Goal: Task Accomplishment & Management: Complete application form

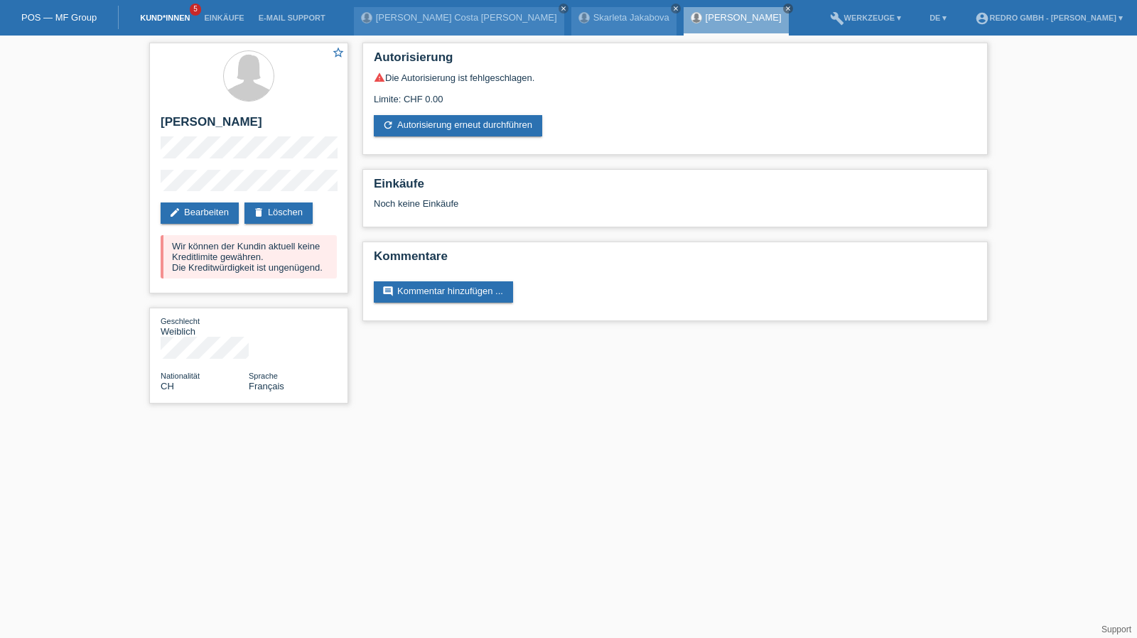
click at [166, 21] on link "Kund*innen" at bounding box center [165, 18] width 64 height 9
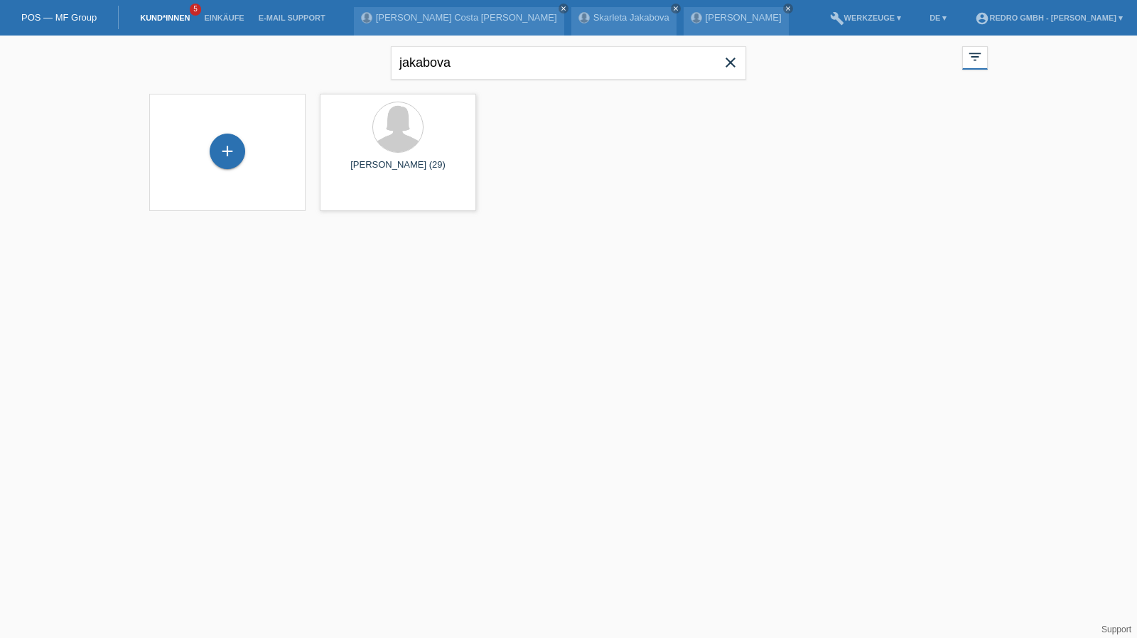
drag, startPoint x: 225, startPoint y: 151, endPoint x: 294, endPoint y: 130, distance: 72.2
click at [225, 151] on div "+" at bounding box center [228, 152] width 36 height 36
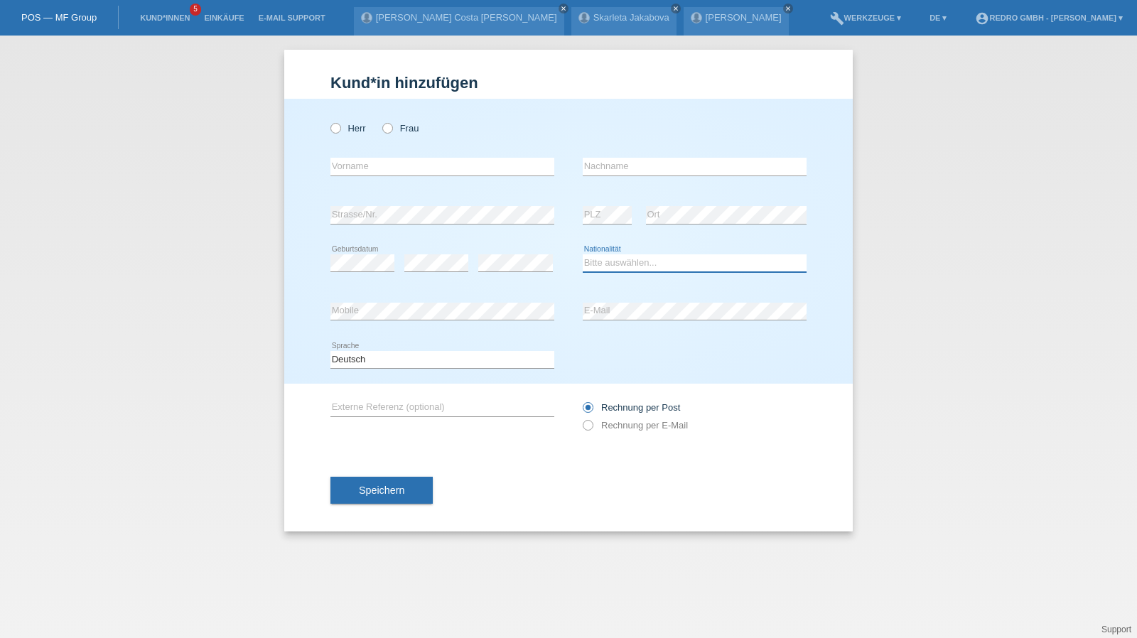
click at [653, 259] on select "Bitte auswählen... Schweiz Deutschland Liechtenstein Österreich ------------ Af…" at bounding box center [695, 262] width 224 height 17
select select "IT"
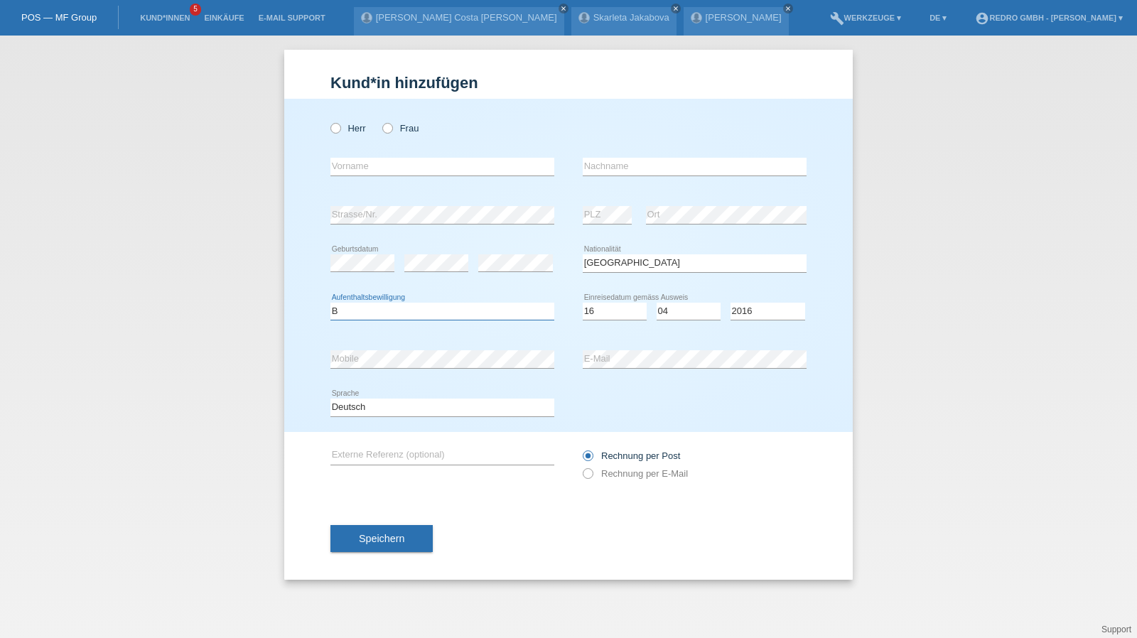
select select "B"
click at [429, 409] on select "Deutsch Français Italiano English" at bounding box center [443, 407] width 224 height 17
select select "it"
click at [331, 399] on select "Deutsch Français Italiano English" at bounding box center [443, 407] width 224 height 17
click at [372, 533] on span "Speichern" at bounding box center [381, 538] width 45 height 11
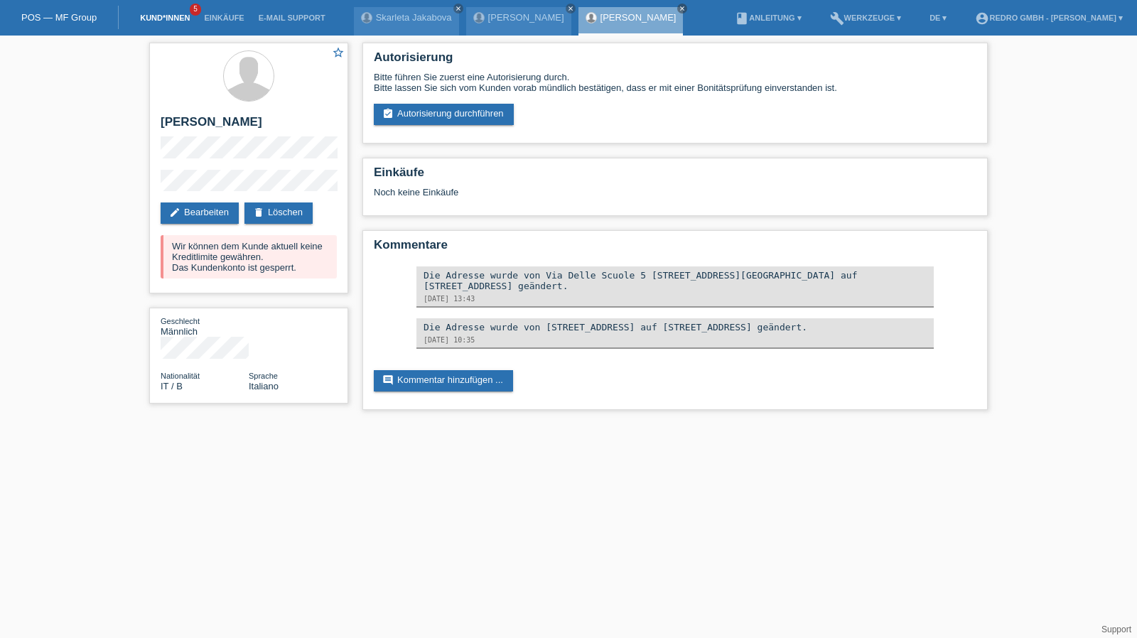
click at [167, 24] on li "Kund*innen 5" at bounding box center [165, 18] width 64 height 36
click at [166, 20] on link "Kund*innen" at bounding box center [165, 18] width 64 height 9
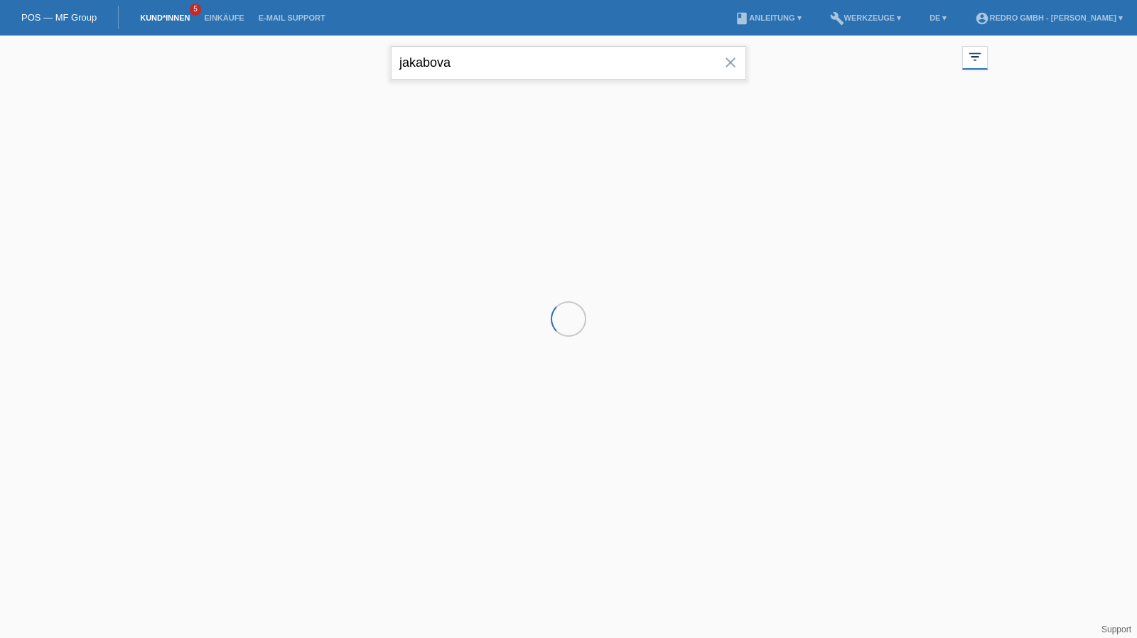
click at [453, 58] on input "jakabova" at bounding box center [568, 62] width 355 height 33
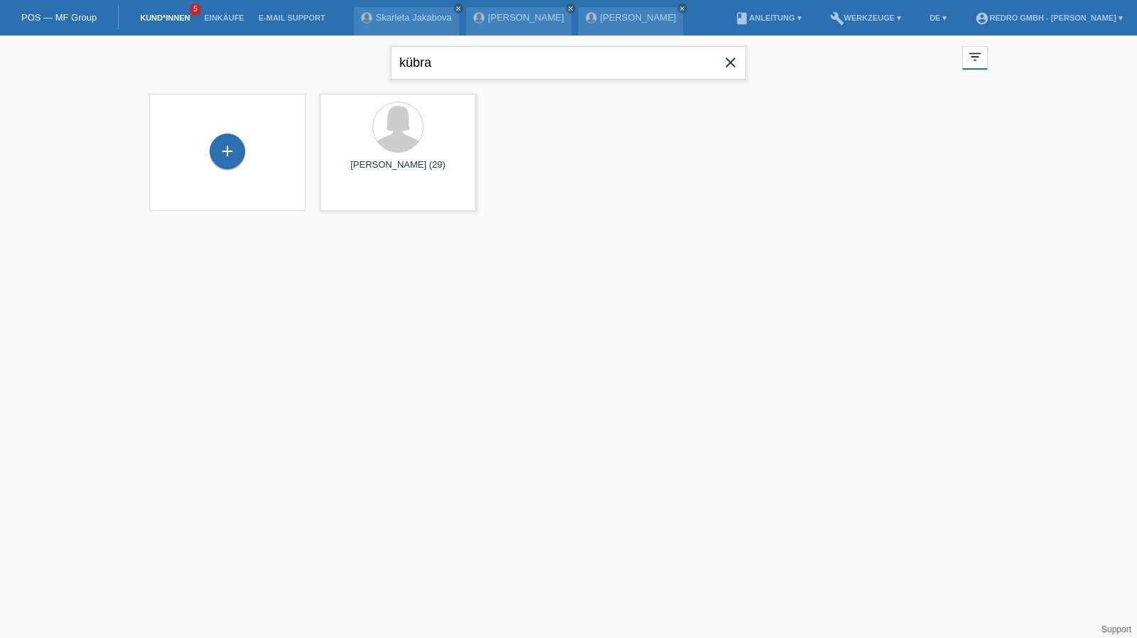
type input "kübra"
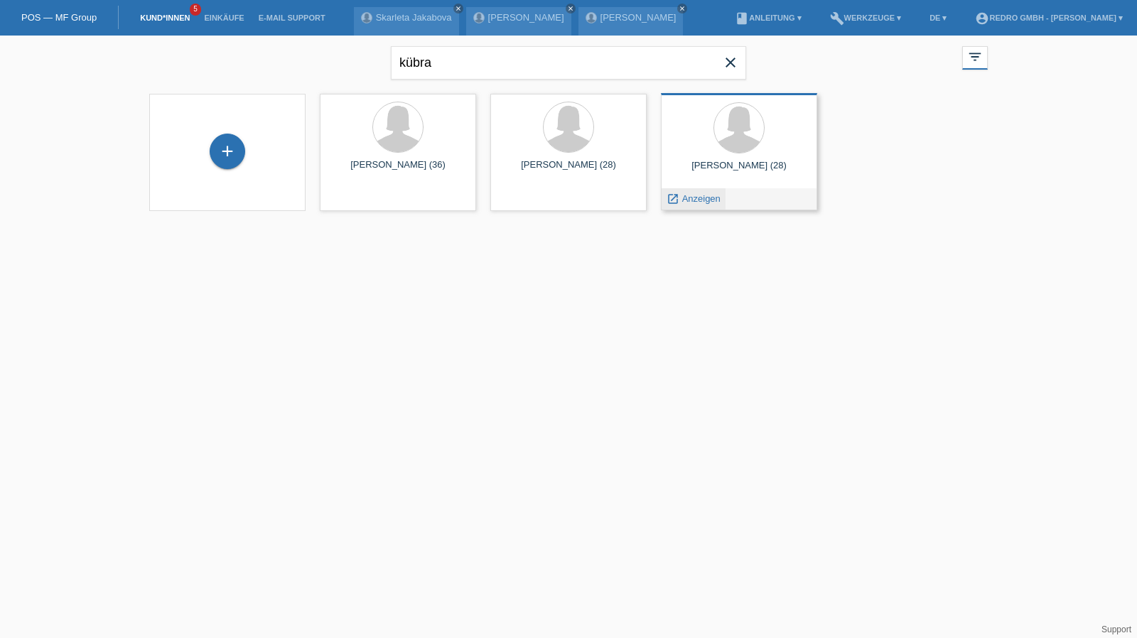
click at [702, 199] on span "Anzeigen" at bounding box center [701, 198] width 38 height 11
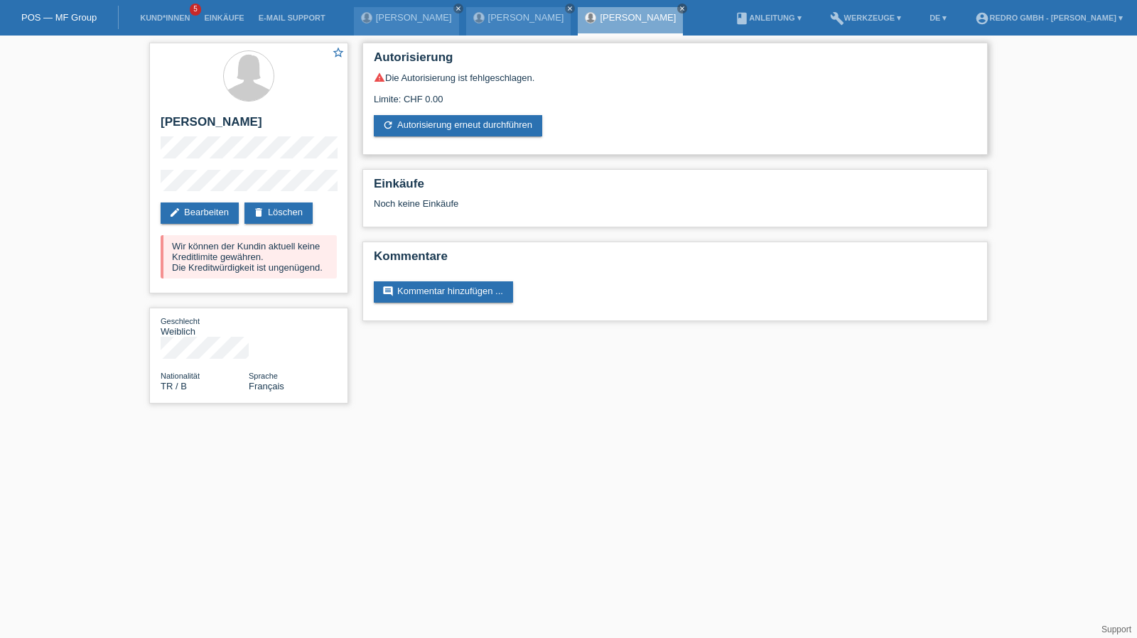
click at [469, 111] on div "warning Die Autorisierung ist fehlgeschlagen. Limite: CHF 0.00 refresh Autorisi…" at bounding box center [675, 104] width 603 height 65
click at [453, 129] on link "refresh Autorisierung erneut durchführen" at bounding box center [458, 125] width 168 height 21
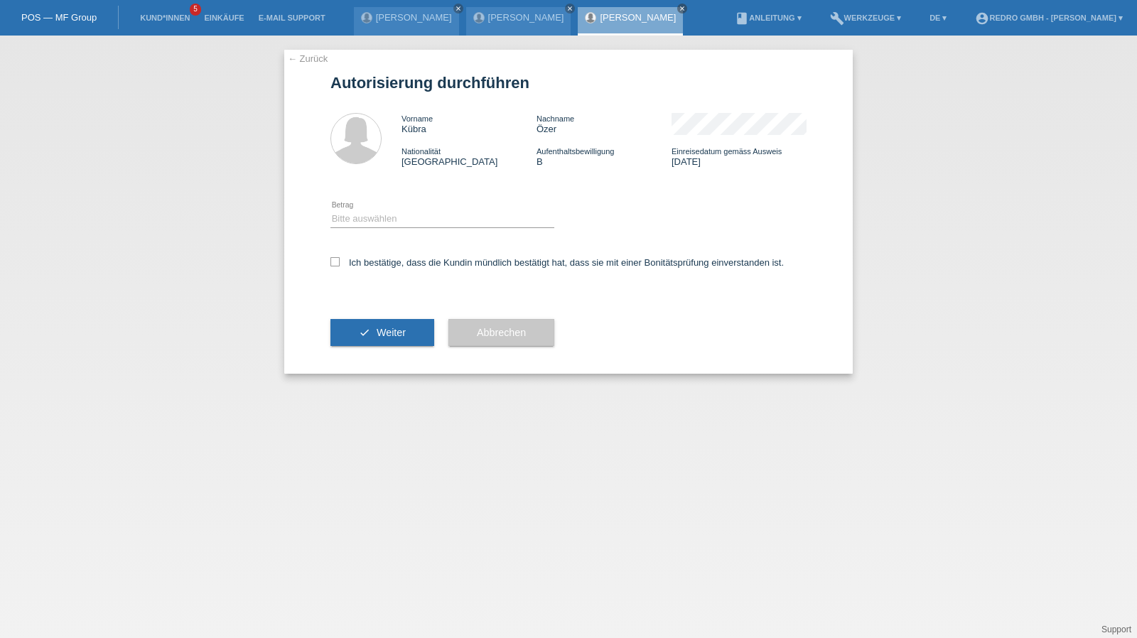
click at [374, 208] on div "Bitte auswählen CHF 1.00 - CHF 499.00 CHF 500.00 - CHF 1'999.00 CHF 2'000.00 - …" at bounding box center [443, 219] width 224 height 48
click at [363, 217] on select "Bitte auswählen CHF 1.00 - CHF 499.00 CHF 500.00 - CHF 1'999.00 CHF 2'000.00 - …" at bounding box center [443, 218] width 224 height 17
select select "1"
click at [331, 210] on select "Bitte auswählen CHF 1.00 - CHF 499.00 CHF 500.00 - CHF 1'999.00 CHF 2'000.00 - …" at bounding box center [443, 218] width 224 height 17
click at [361, 257] on div "Ich bestätige, dass die Kundin mündlich bestätigt hat, dass sie mit einer Bonit…" at bounding box center [569, 267] width 476 height 48
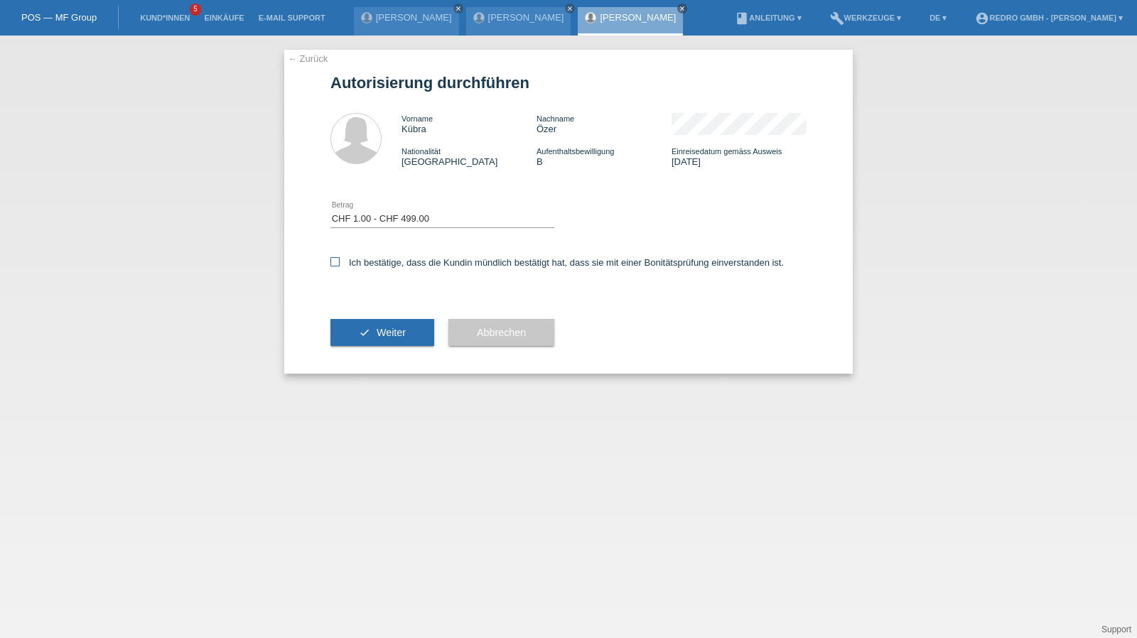
click at [380, 267] on label "Ich bestätige, dass die Kundin mündlich bestätigt hat, dass sie mit einer Bonit…" at bounding box center [557, 262] width 453 height 11
click at [340, 267] on input "Ich bestätige, dass die Kundin mündlich bestätigt hat, dass sie mit einer Bonit…" at bounding box center [335, 261] width 9 height 9
checkbox input "true"
click at [379, 325] on button "check Weiter" at bounding box center [383, 332] width 104 height 27
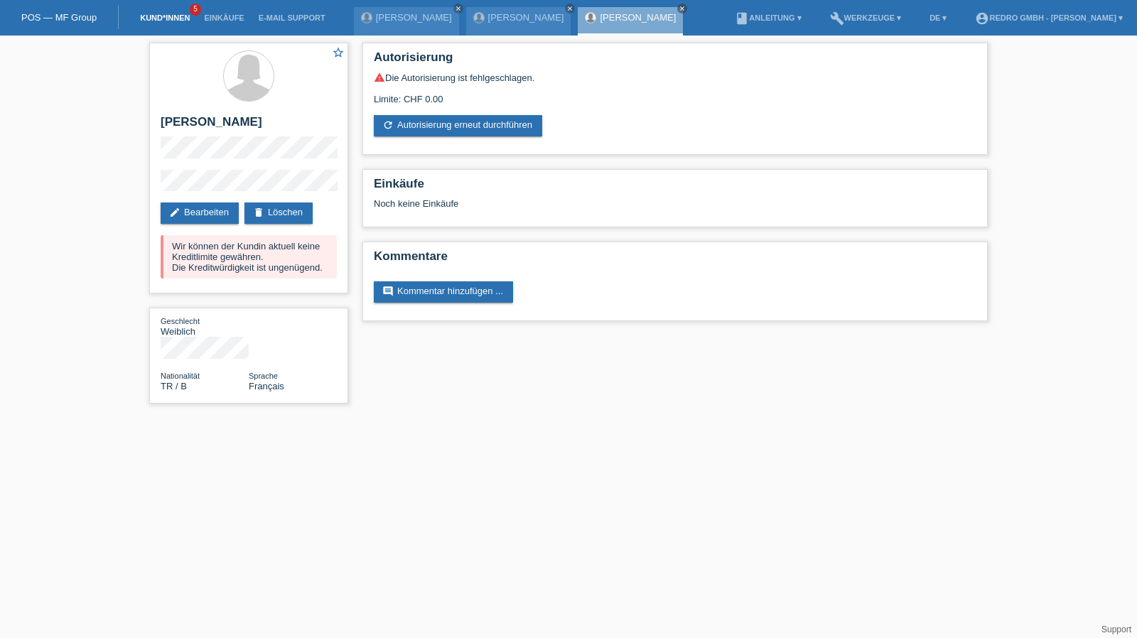
click at [179, 19] on link "Kund*innen" at bounding box center [165, 18] width 64 height 9
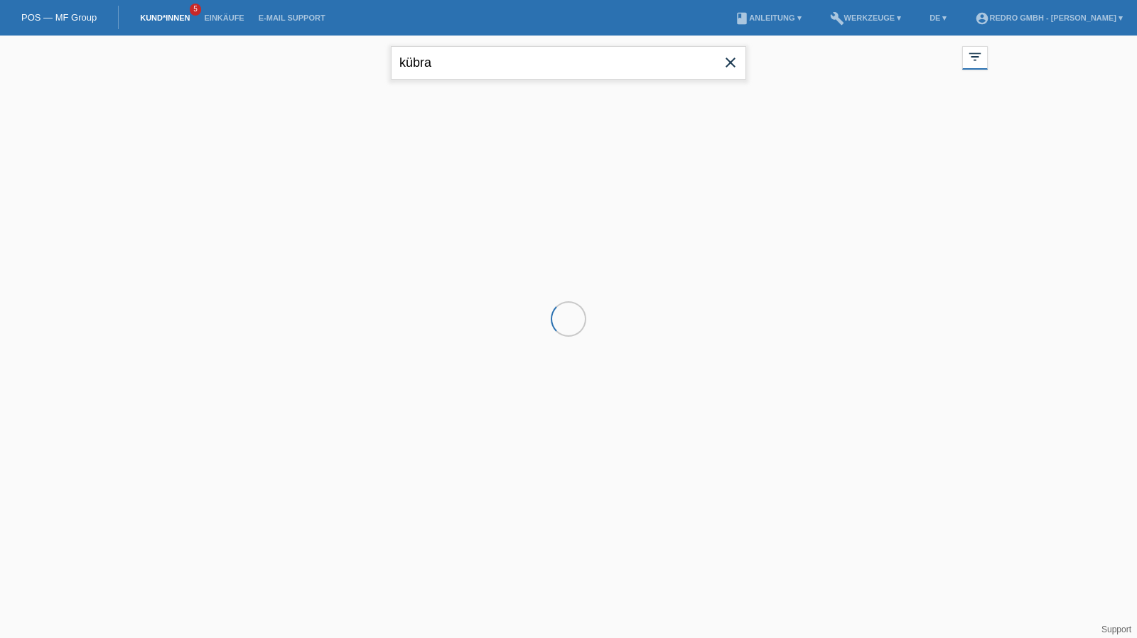
click at [424, 59] on input "kübra" at bounding box center [568, 62] width 355 height 33
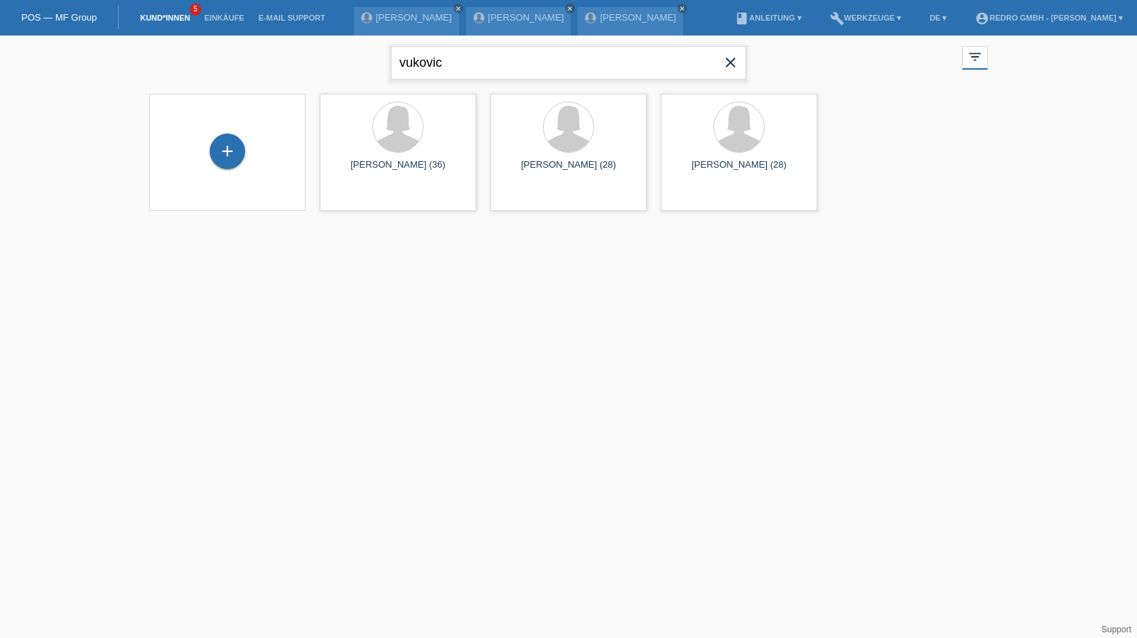
type input "vukovic"
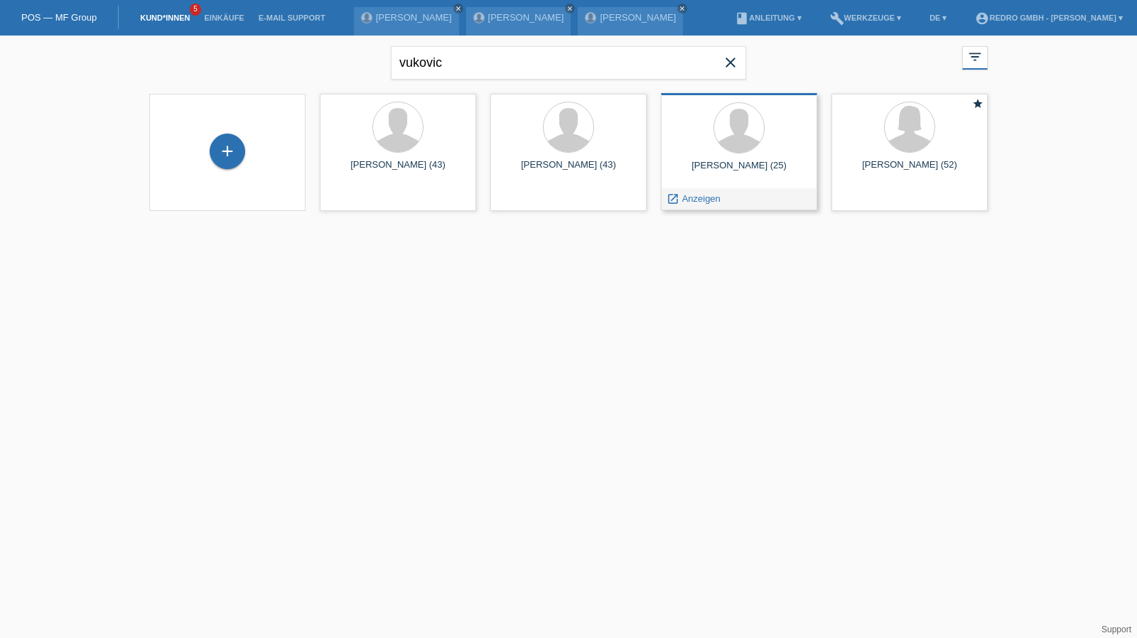
click at [703, 197] on span "Anzeigen" at bounding box center [701, 198] width 38 height 11
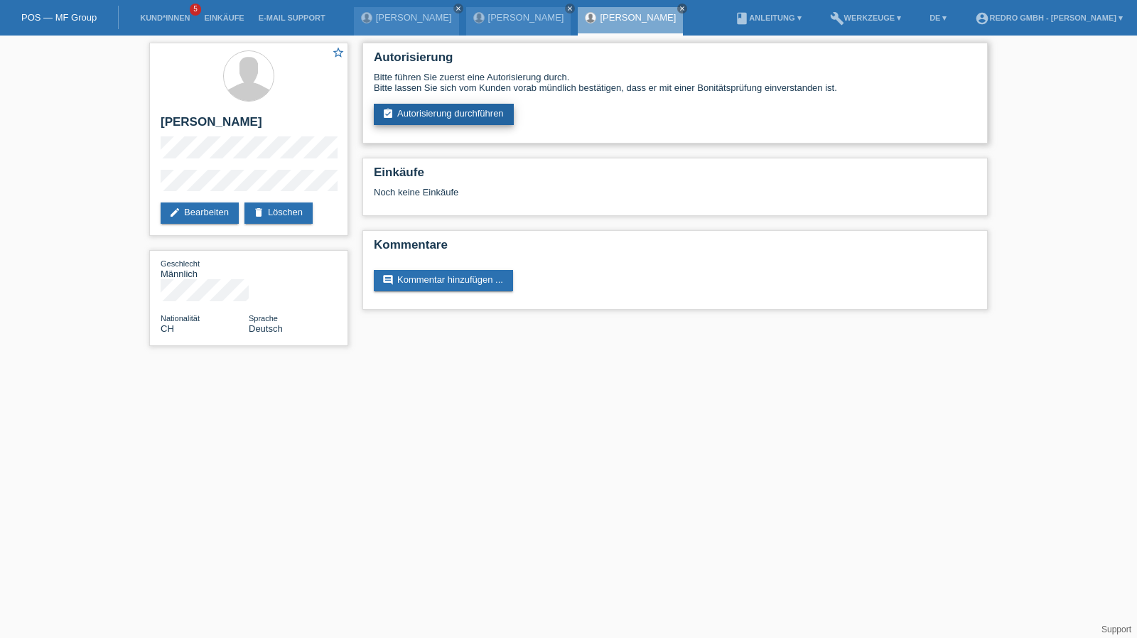
click at [461, 110] on link "assignment_turned_in Autorisierung durchführen" at bounding box center [444, 114] width 140 height 21
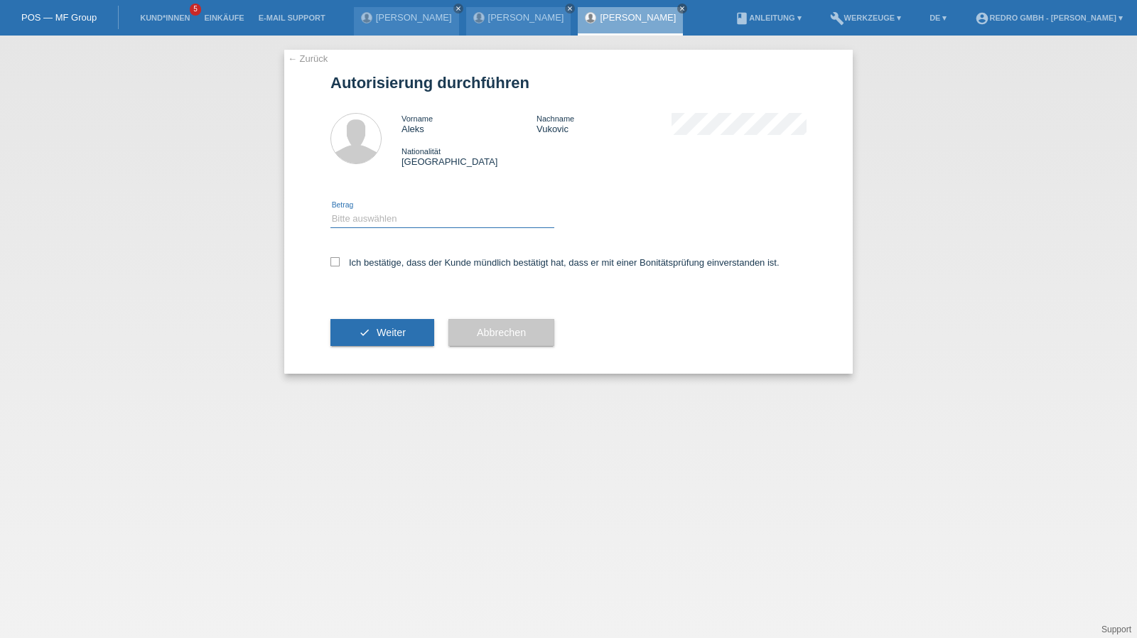
click at [368, 220] on select "Bitte auswählen CHF 1.00 - CHF 499.00 CHF 500.00 - CHF 1'999.00 CHF 2'000.00 - …" at bounding box center [443, 218] width 224 height 17
select select "1"
click at [331, 210] on select "Bitte auswählen CHF 1.00 - CHF 499.00 CHF 500.00 - CHF 1'999.00 CHF 2'000.00 - …" at bounding box center [443, 218] width 224 height 17
click at [378, 259] on label "Ich bestätige, dass der Kunde mündlich bestätigt hat, dass er mit einer Bonität…" at bounding box center [555, 262] width 449 height 11
click at [340, 259] on input "Ich bestätige, dass der Kunde mündlich bestätigt hat, dass er mit einer Bonität…" at bounding box center [335, 261] width 9 height 9
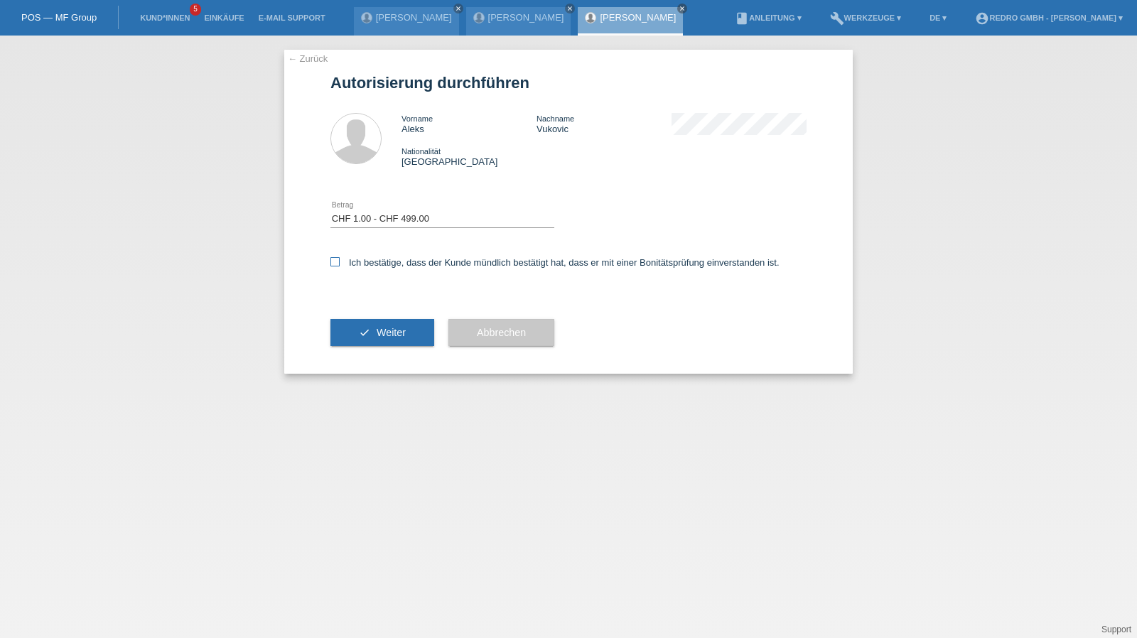
checkbox input "true"
click at [373, 335] on button "check Weiter" at bounding box center [383, 332] width 104 height 27
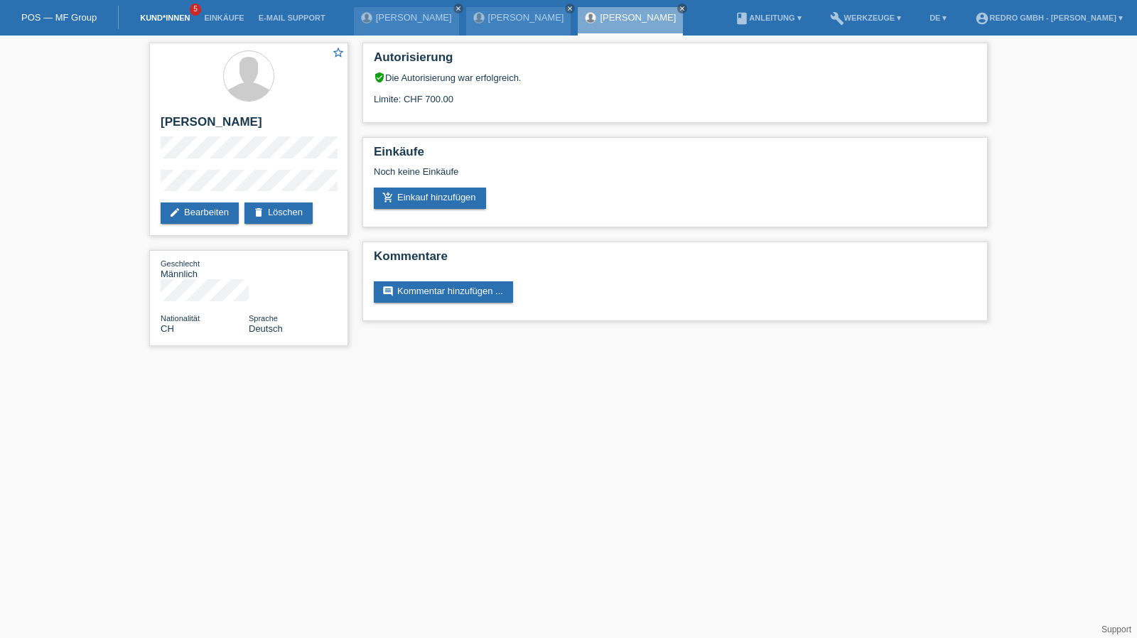
click at [149, 16] on link "Kund*innen" at bounding box center [165, 18] width 64 height 9
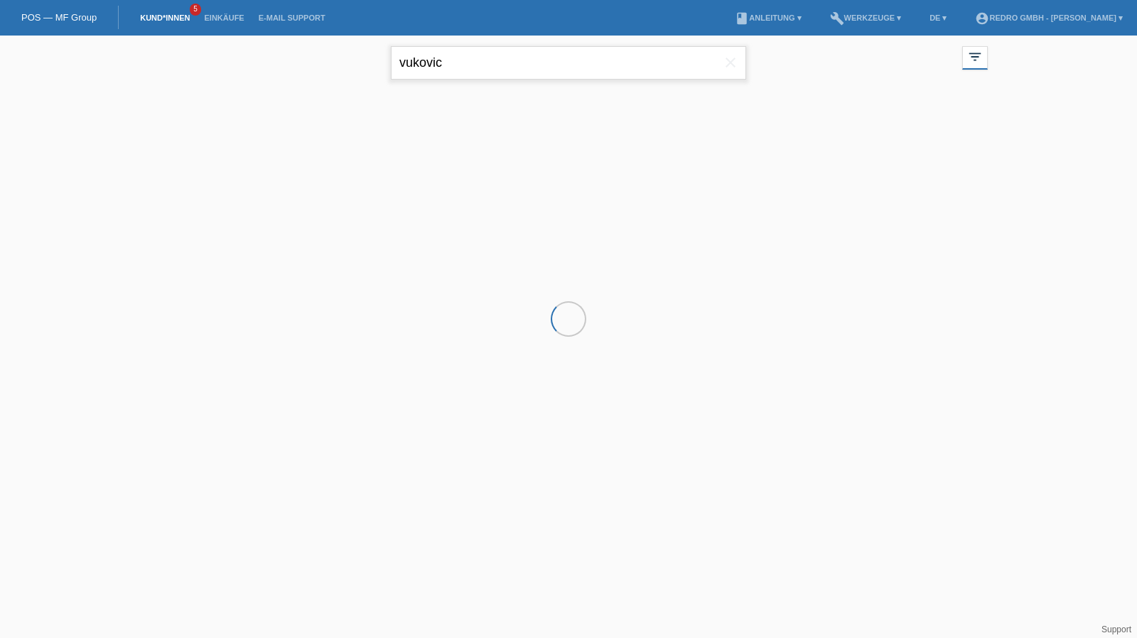
click at [475, 70] on input "vukovic" at bounding box center [568, 62] width 355 height 33
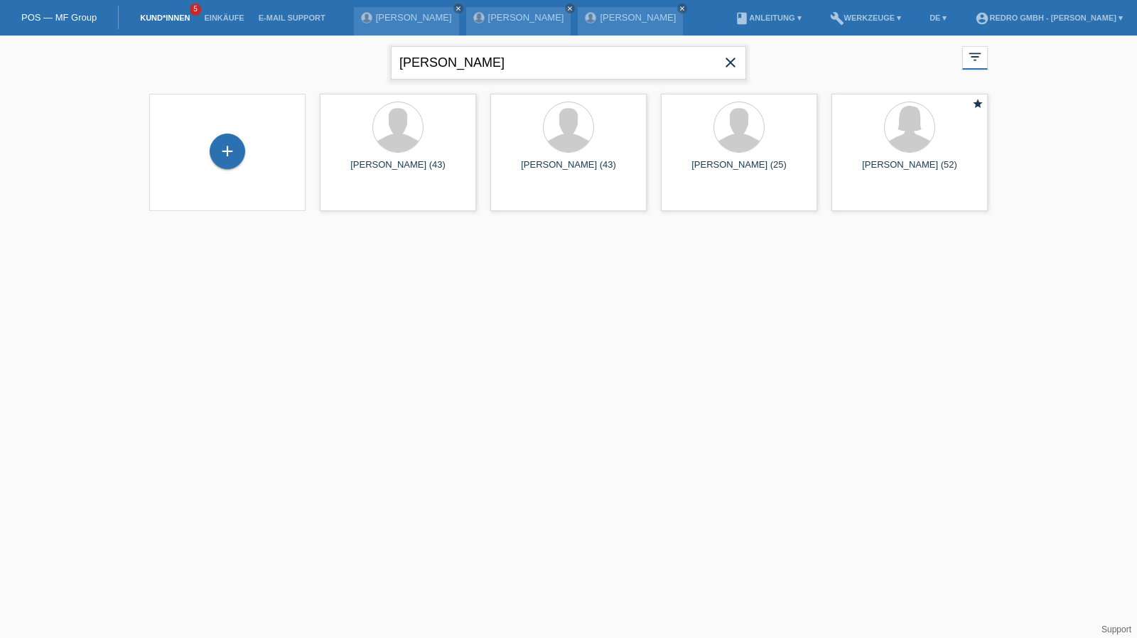
type input "steffen"
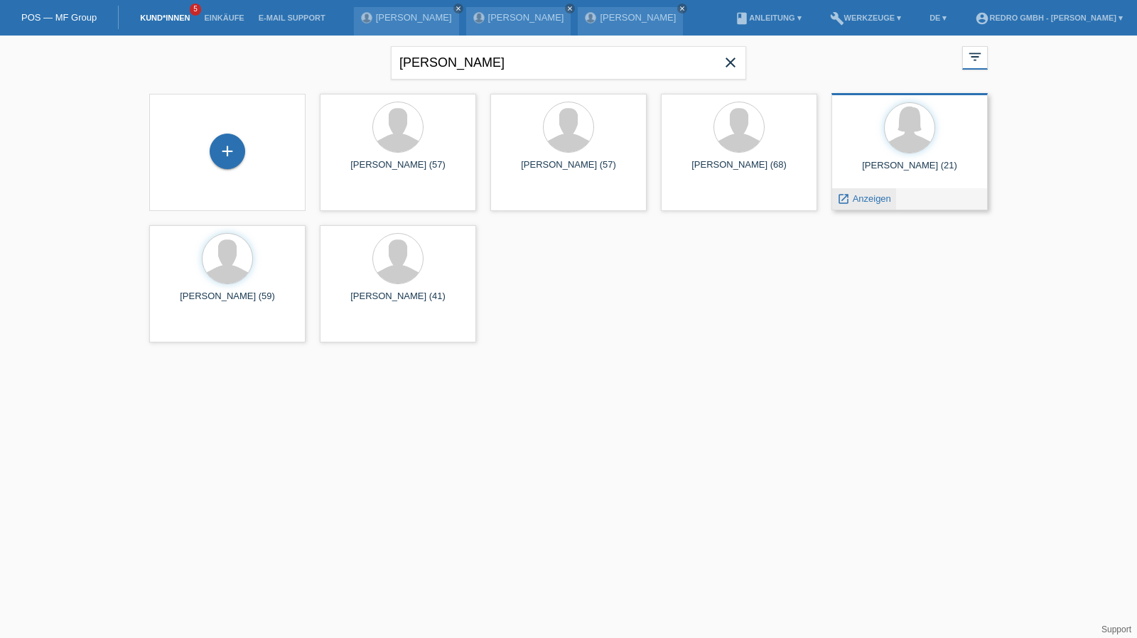
click at [879, 197] on span "Anzeigen" at bounding box center [872, 198] width 38 height 11
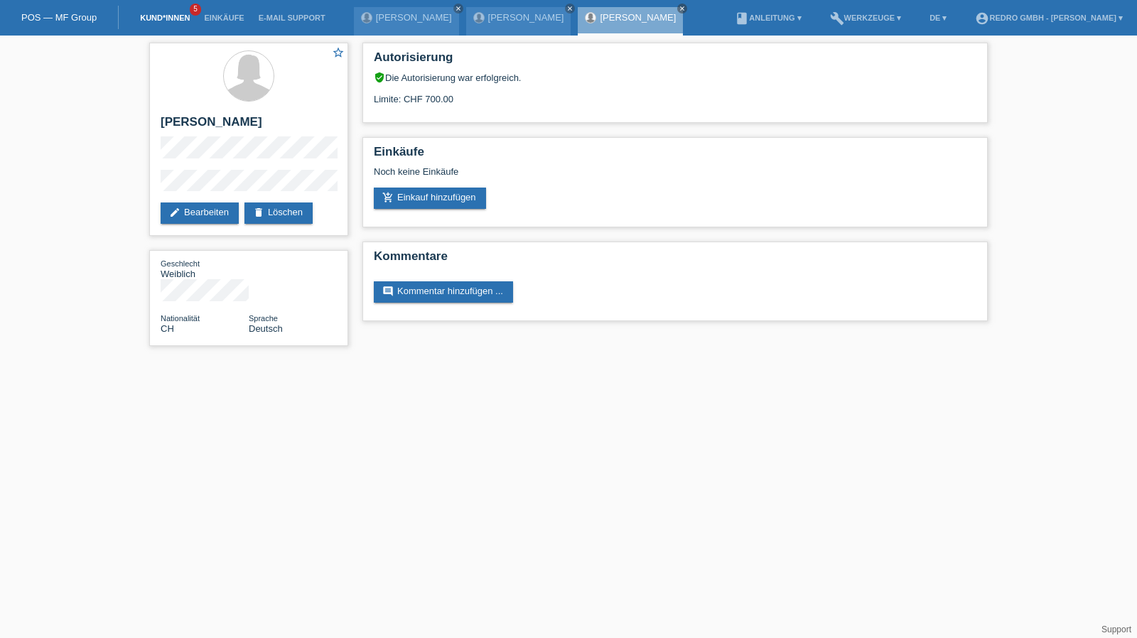
click at [162, 15] on link "Kund*innen" at bounding box center [165, 18] width 64 height 9
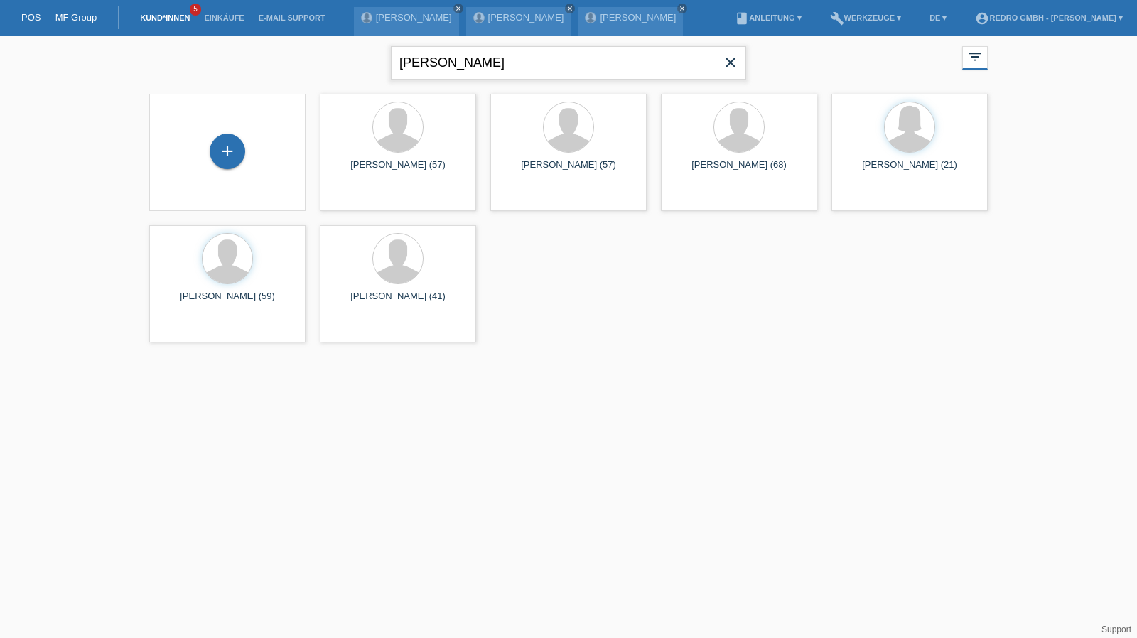
click at [544, 53] on input "[PERSON_NAME]" at bounding box center [568, 62] width 355 height 33
paste input "Dutoit"
type input "Dutoit"
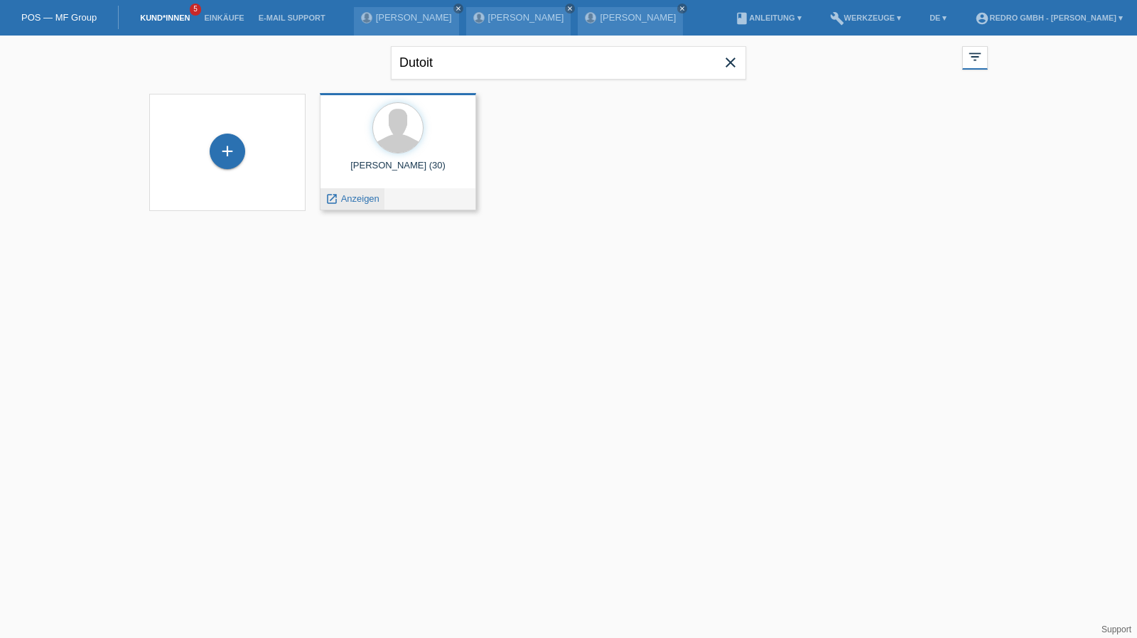
click at [358, 197] on span "Anzeigen" at bounding box center [360, 198] width 38 height 11
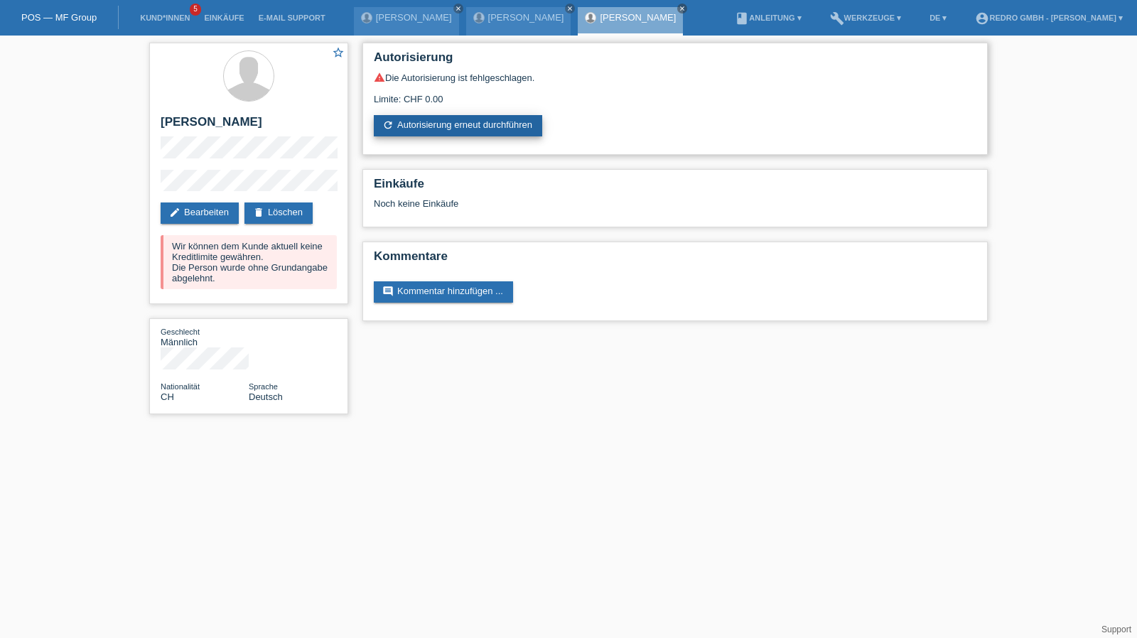
click at [464, 117] on link "refresh Autorisierung erneut durchführen" at bounding box center [458, 125] width 168 height 21
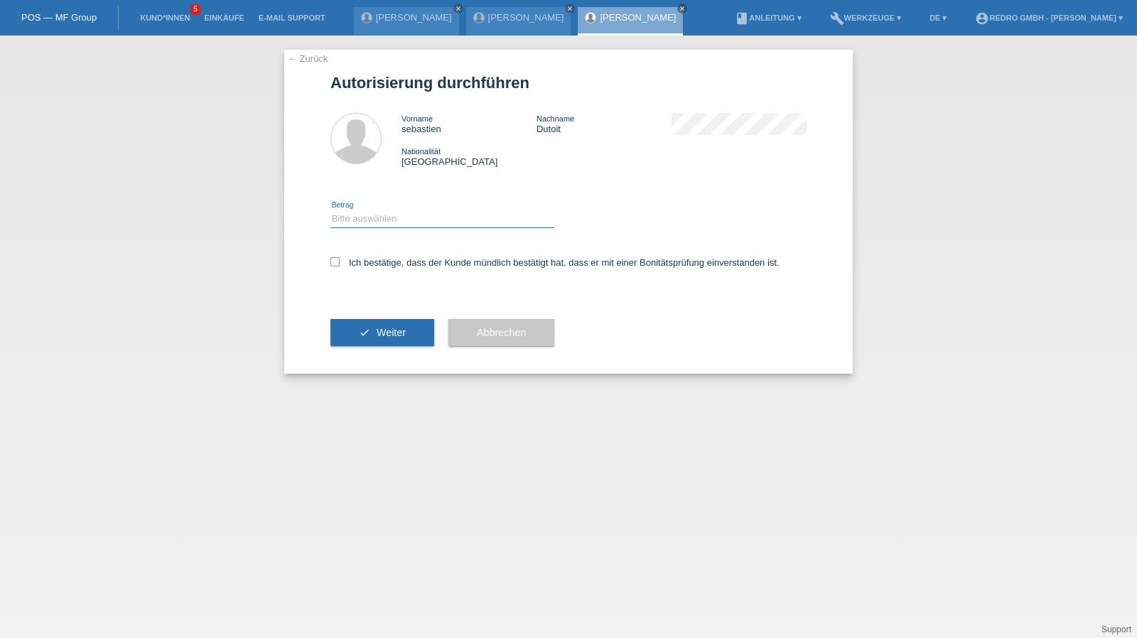
click at [382, 221] on select "Bitte auswählen CHF 1.00 - CHF 499.00 CHF 500.00 - CHF 1'999.00 CHF 2'000.00 - …" at bounding box center [443, 218] width 224 height 17
select select "1"
click at [331, 210] on select "Bitte auswählen CHF 1.00 - CHF 499.00 CHF 500.00 - CHF 1'999.00 CHF 2'000.00 - …" at bounding box center [443, 218] width 224 height 17
click at [365, 264] on label "Ich bestätige, dass der Kunde mündlich bestätigt hat, dass er mit einer Bonität…" at bounding box center [555, 262] width 449 height 11
click at [340, 264] on input "Ich bestätige, dass der Kunde mündlich bestätigt hat, dass er mit einer Bonität…" at bounding box center [335, 261] width 9 height 9
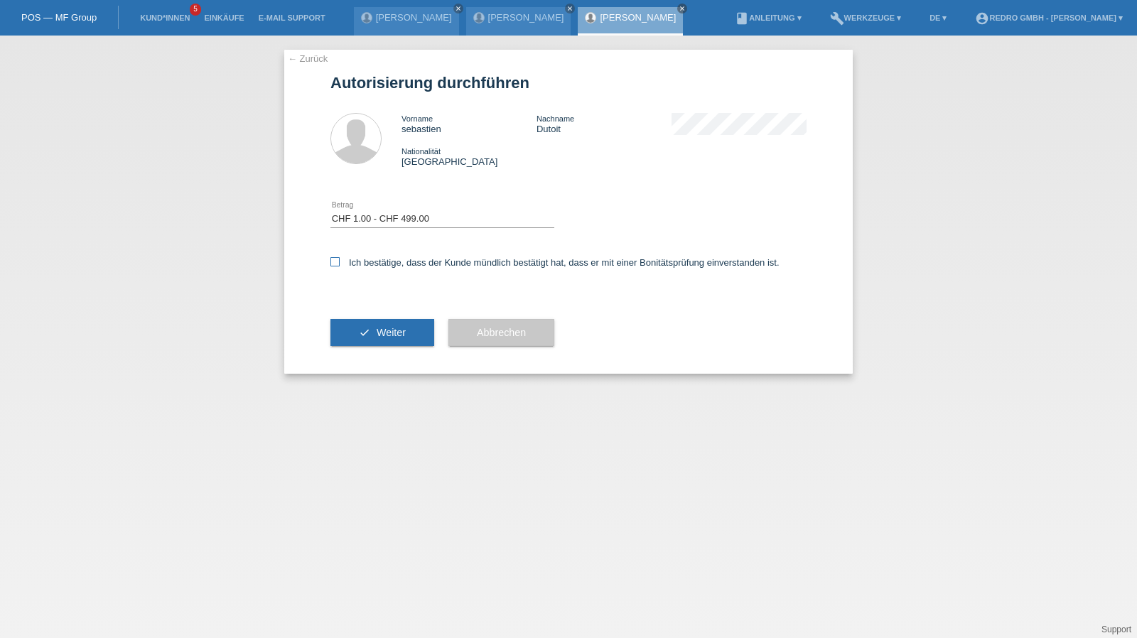
checkbox input "true"
click at [360, 316] on div "check Weiter" at bounding box center [383, 332] width 104 height 82
click at [361, 337] on icon "check" at bounding box center [364, 332] width 11 height 11
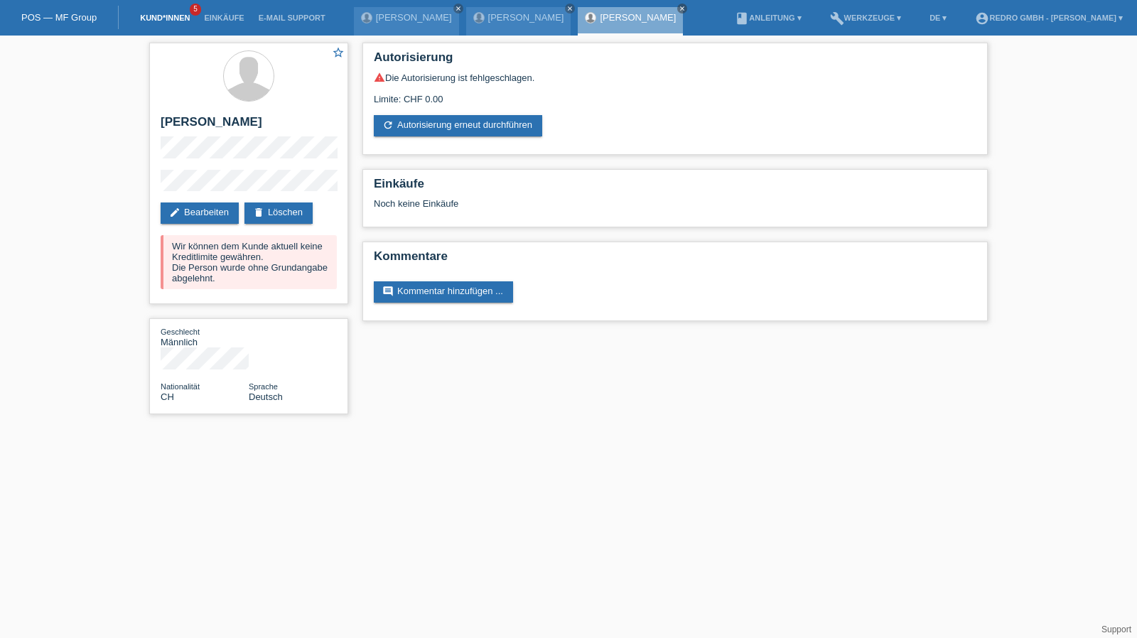
click at [178, 21] on link "Kund*innen" at bounding box center [165, 18] width 64 height 9
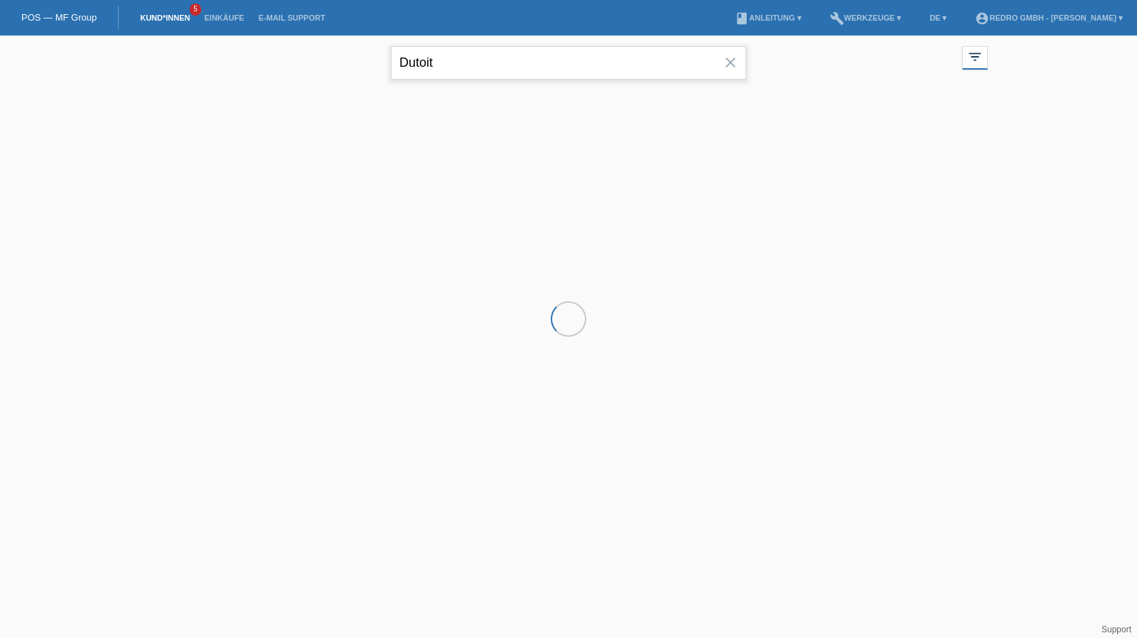
click at [538, 65] on input "Dutoit" at bounding box center [568, 62] width 355 height 33
paste input "Rebelo"
type input "Rebelo"
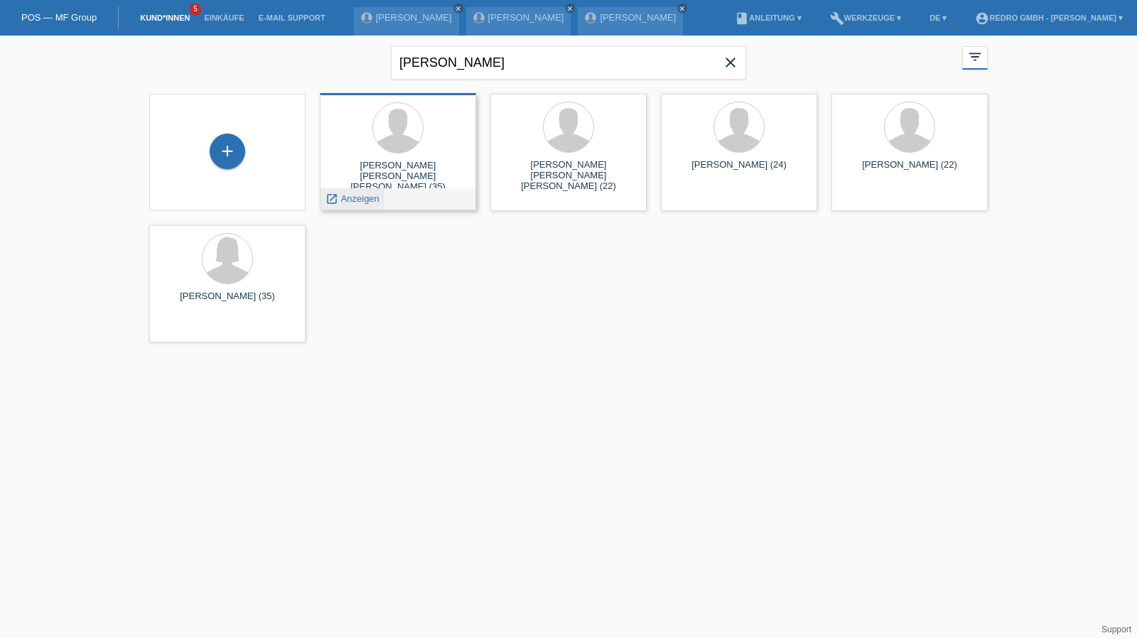
click at [359, 195] on span "Anzeigen" at bounding box center [360, 198] width 38 height 11
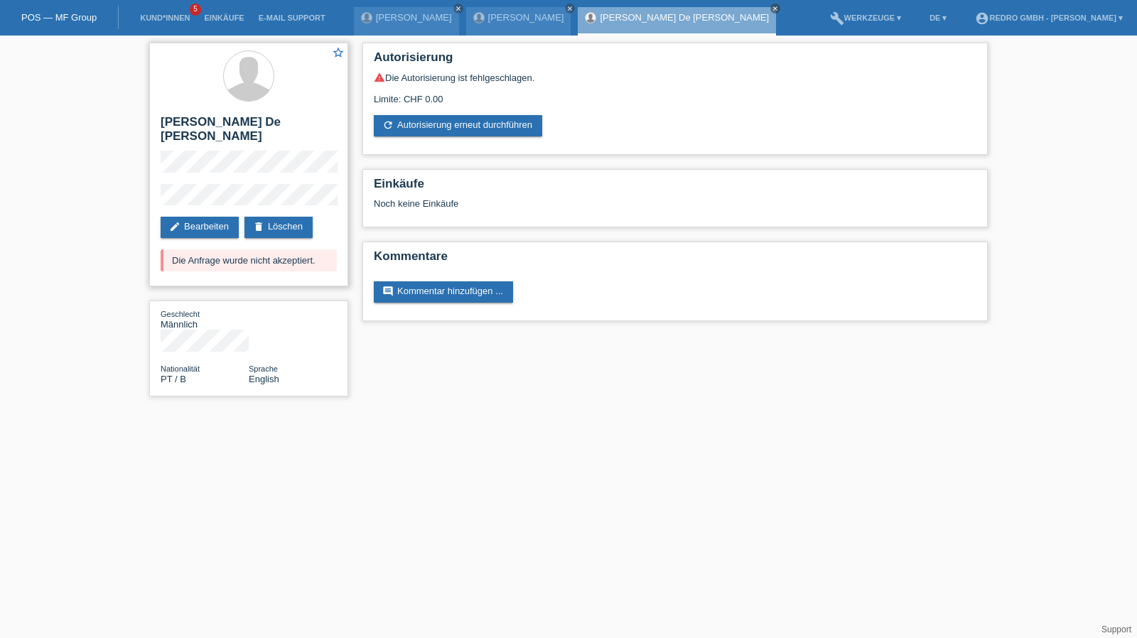
click at [198, 121] on h2 "[PERSON_NAME]" at bounding box center [249, 133] width 176 height 36
copy div "[PERSON_NAME] De [PERSON_NAME]"
click at [181, 183] on div "star_border Luiz Felipe De Andrade Rebelo edit Bearbeiten delete Löschen Die An…" at bounding box center [248, 165] width 199 height 244
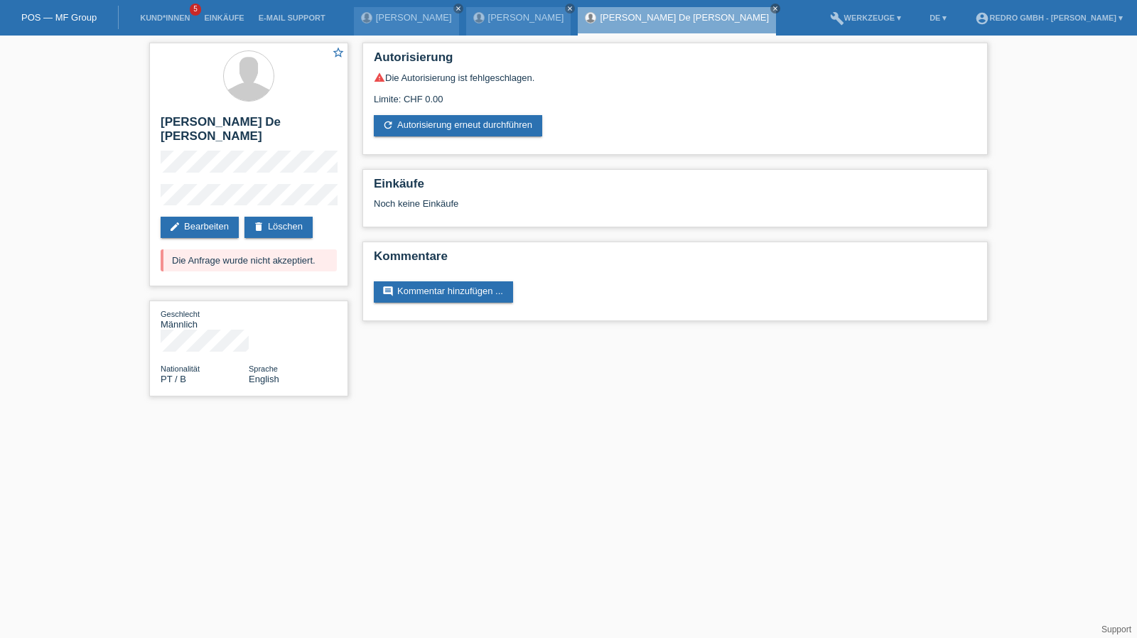
click at [131, 200] on div "star_border Luiz Felipe De Andrade Rebelo edit Bearbeiten delete Löschen Die An…" at bounding box center [568, 223] width 1137 height 375
click at [166, 14] on link "Kund*innen" at bounding box center [165, 18] width 64 height 9
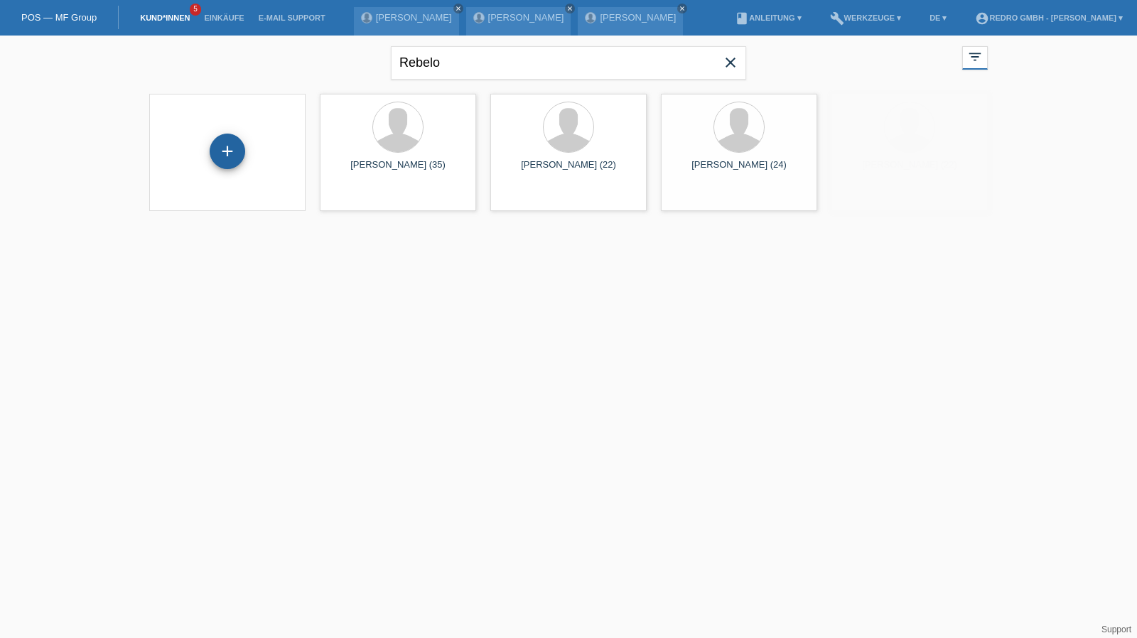
click at [239, 150] on div "+" at bounding box center [227, 151] width 34 height 24
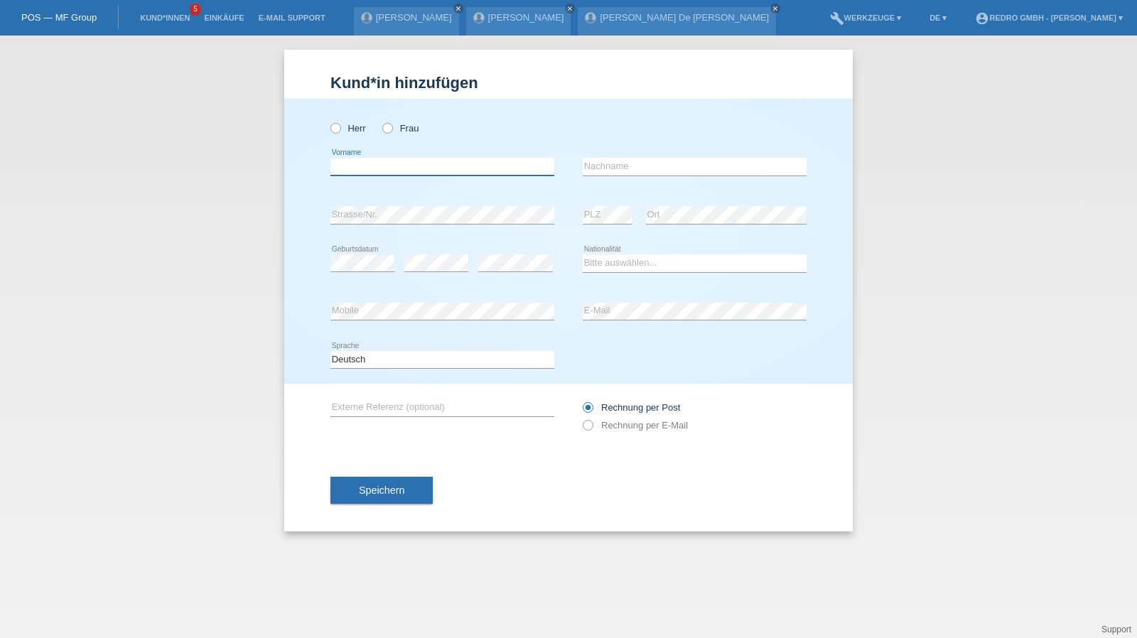
click at [413, 168] on input "text" at bounding box center [443, 167] width 224 height 18
type input "Nihad"
type input "Mabrouk"
click at [670, 172] on input "Mabrouk" at bounding box center [695, 167] width 224 height 18
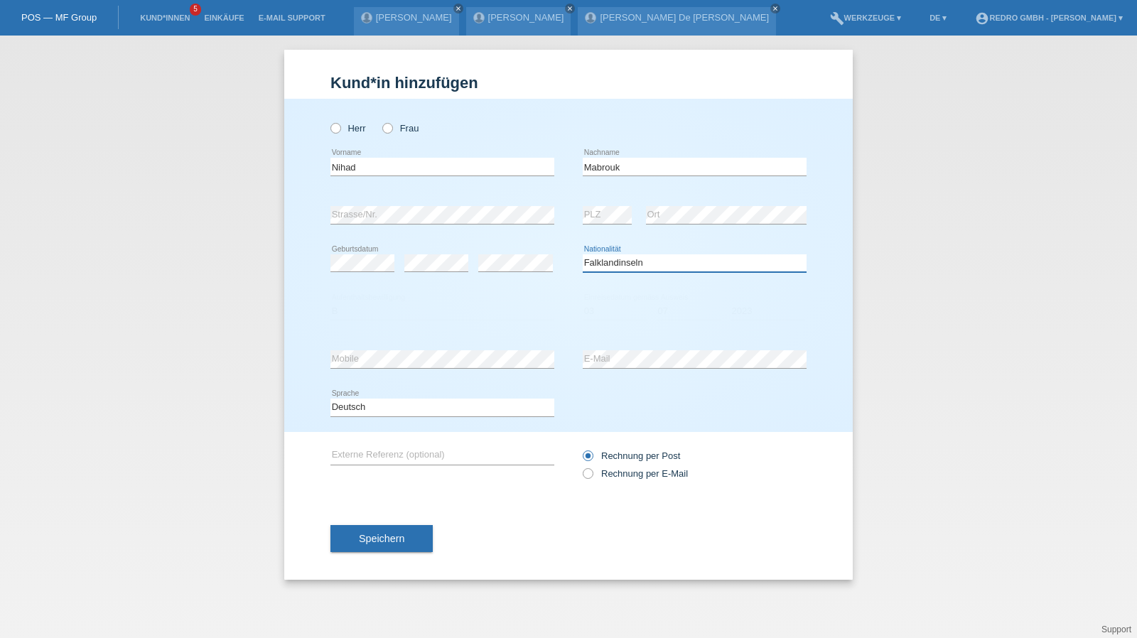
select select "FR"
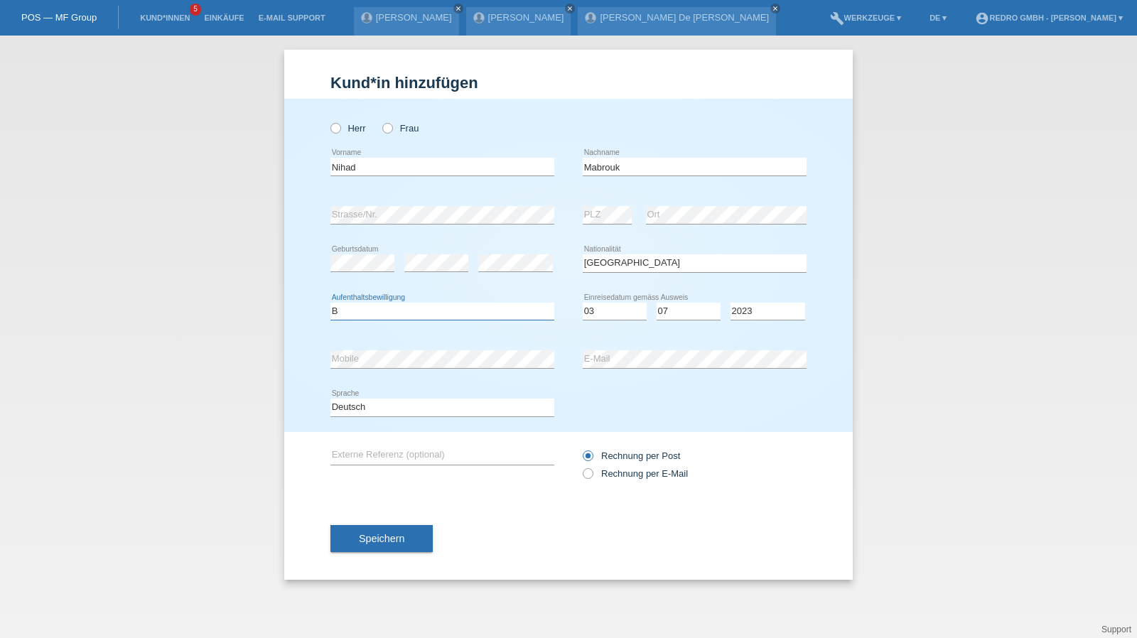
select select "B"
select select "02"
select select "07"
select select "2022"
click at [401, 402] on select "Deutsch Français Italiano English" at bounding box center [443, 407] width 224 height 17
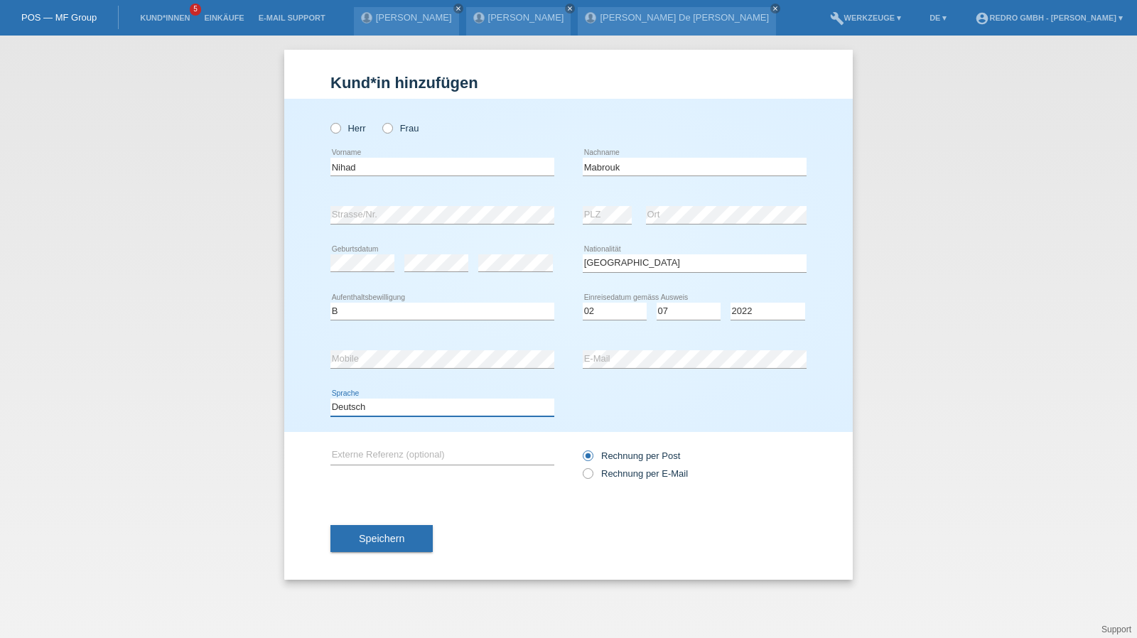
select select "fr"
click at [331, 399] on select "Deutsch Français Italiano English" at bounding box center [443, 407] width 224 height 17
click at [355, 522] on div "Speichern" at bounding box center [569, 539] width 476 height 82
click at [351, 537] on button "Speichern" at bounding box center [382, 538] width 102 height 27
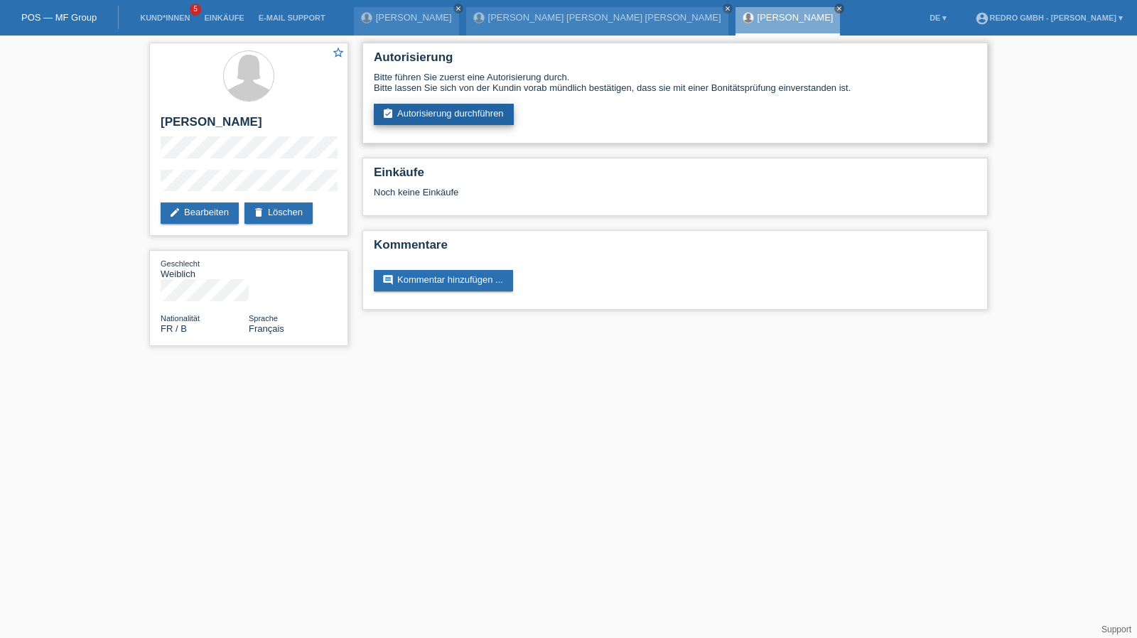
click at [446, 118] on link "assignment_turned_in Autorisierung durchführen" at bounding box center [444, 114] width 140 height 21
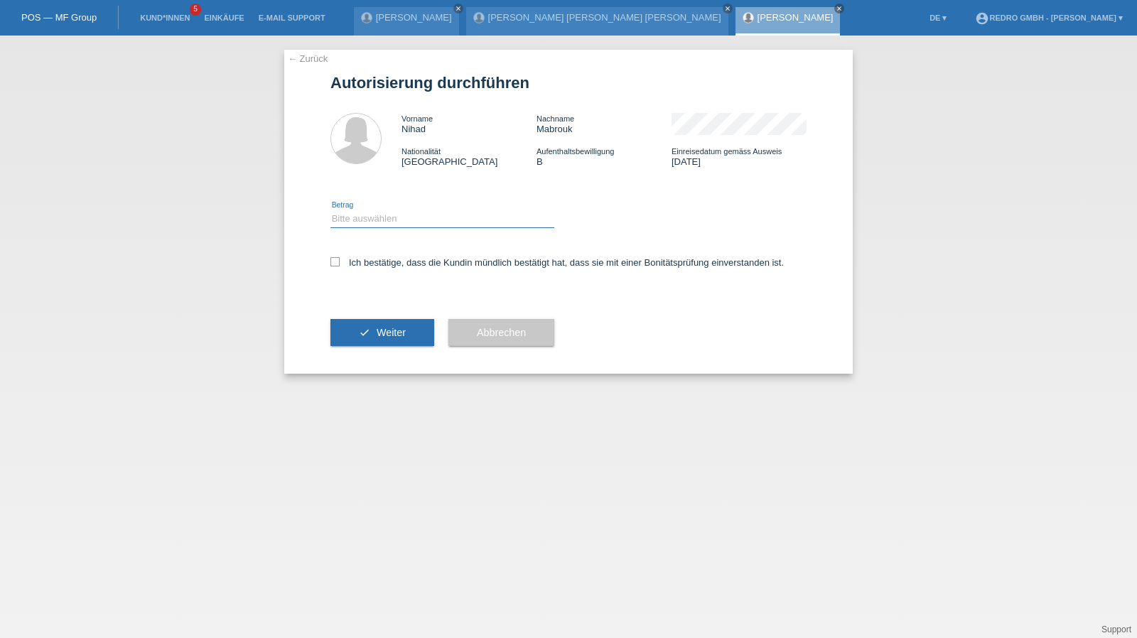
drag, startPoint x: 377, startPoint y: 220, endPoint x: 373, endPoint y: 227, distance: 8.6
click at [377, 220] on select "Bitte auswählen CHF 1.00 - CHF 499.00 CHF 500.00 - CHF 1'999.00 CHF 2'000.00 - …" at bounding box center [443, 218] width 224 height 17
select select "1"
click at [331, 210] on select "Bitte auswählen CHF 1.00 - CHF 499.00 CHF 500.00 - CHF 1'999.00 CHF 2'000.00 - …" at bounding box center [443, 218] width 224 height 17
click at [353, 268] on label "Ich bestätige, dass die Kundin mündlich bestätigt hat, dass sie mit einer Bonit…" at bounding box center [557, 262] width 453 height 11
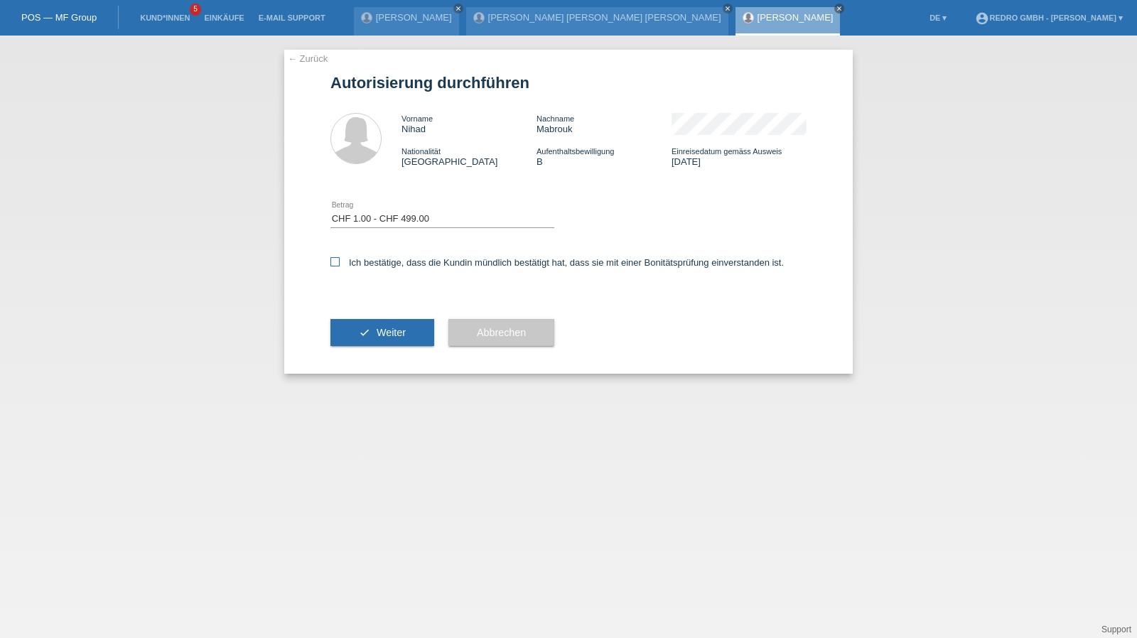
click at [340, 267] on input "Ich bestätige, dass die Kundin mündlich bestätigt hat, dass sie mit einer Bonit…" at bounding box center [335, 261] width 9 height 9
checkbox input "true"
click at [359, 318] on div "check Weiter" at bounding box center [383, 332] width 104 height 82
click at [363, 338] on icon "check" at bounding box center [364, 332] width 11 height 11
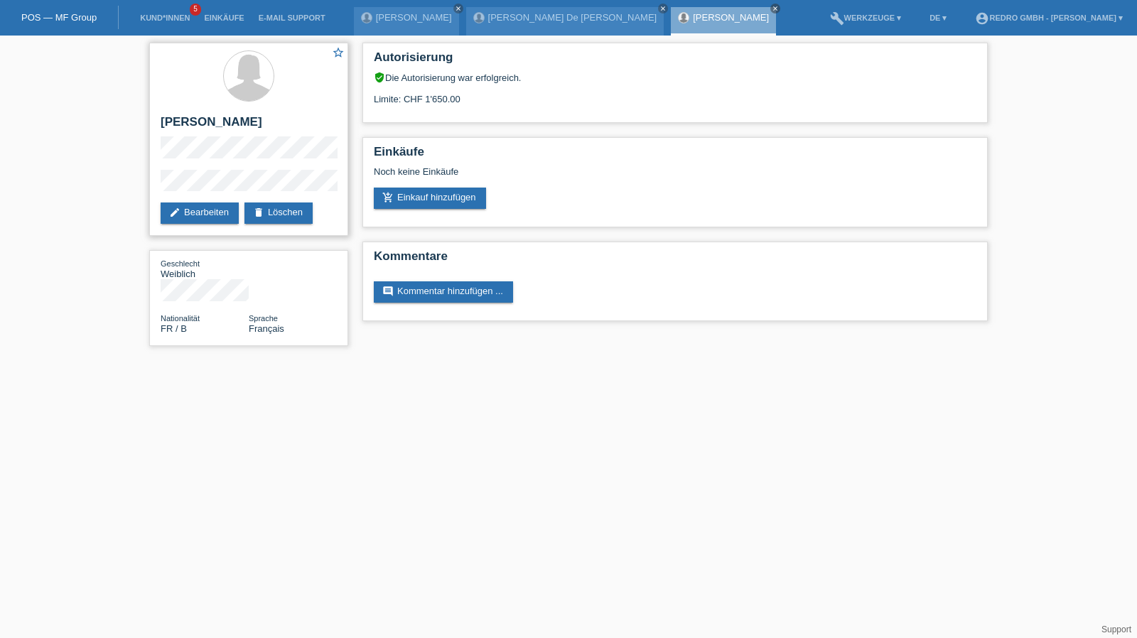
click at [198, 127] on h2 "[PERSON_NAME]" at bounding box center [249, 125] width 176 height 21
copy div "[PERSON_NAME]"
click at [195, 168] on div "star_border [PERSON_NAME] edit Bearbeiten delete Löschen" at bounding box center [248, 139] width 199 height 193
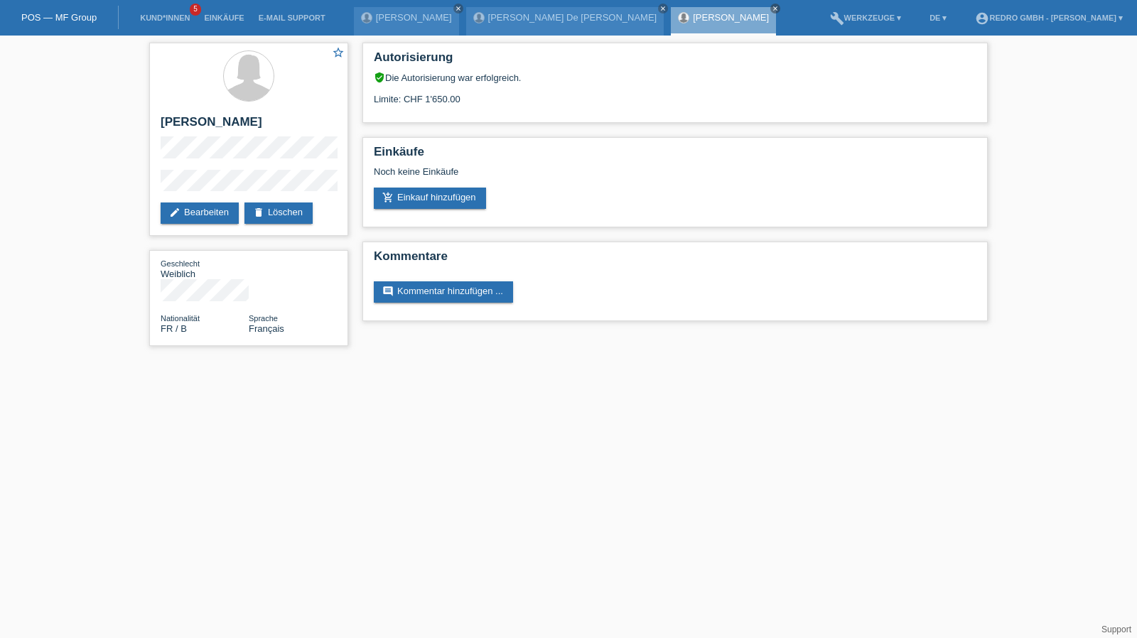
click at [146, 190] on div "star_border [PERSON_NAME] edit Bearbeiten delete Löschen Geschlecht Weiblich Na…" at bounding box center [248, 198] width 213 height 325
click at [225, 124] on h2 "[PERSON_NAME]" at bounding box center [249, 125] width 176 height 21
copy h2 "Mabrouk"
click at [179, 21] on link "Kund*innen" at bounding box center [165, 18] width 64 height 9
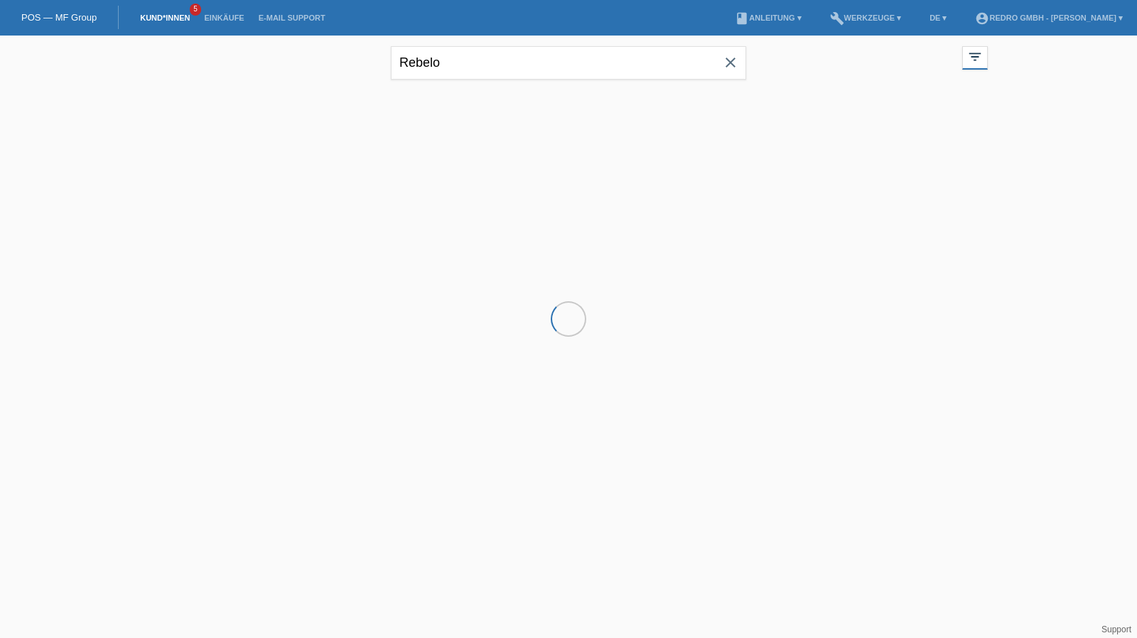
click at [536, 69] on input "Rebelo" at bounding box center [568, 62] width 355 height 33
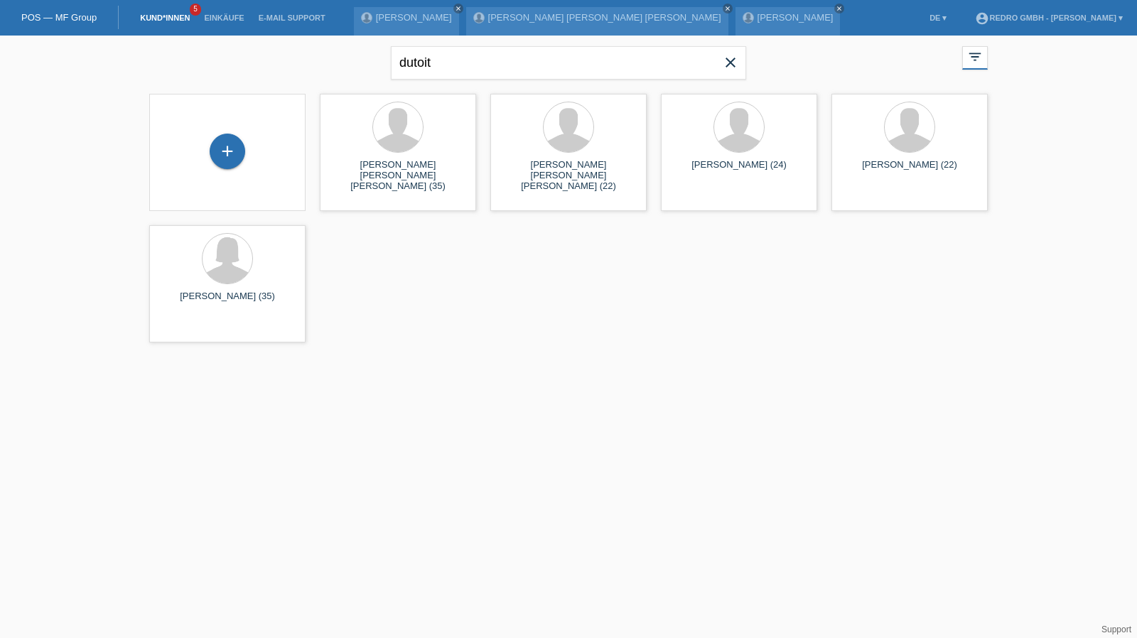
type input "dutoit"
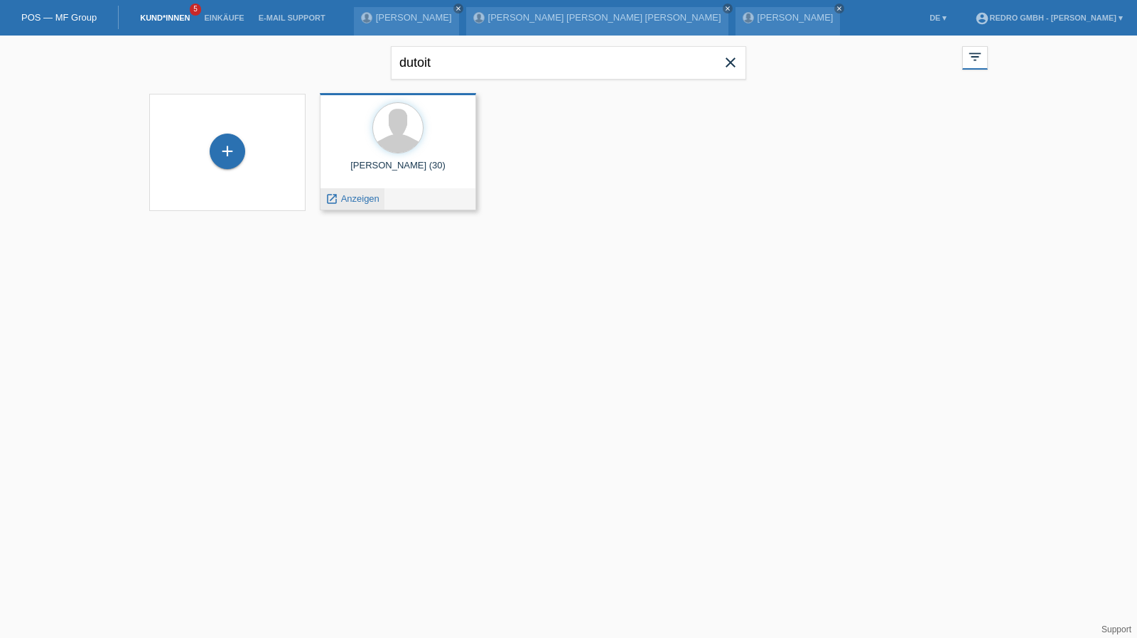
click at [375, 200] on span "Anzeigen" at bounding box center [360, 198] width 38 height 11
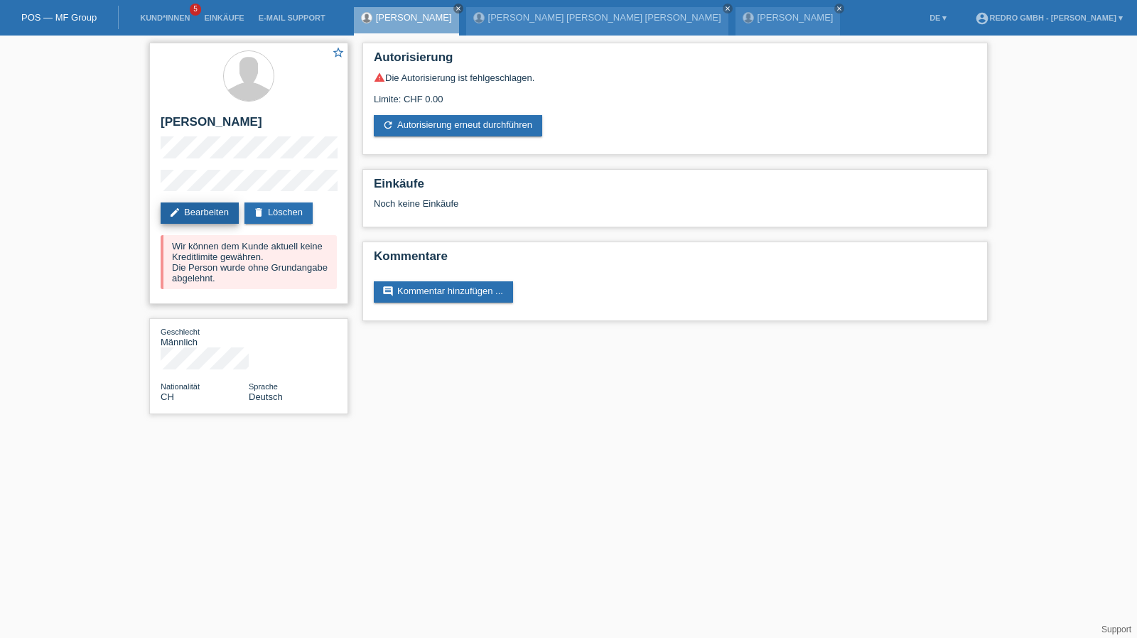
click at [216, 206] on link "edit Bearbeiten" at bounding box center [200, 213] width 78 height 21
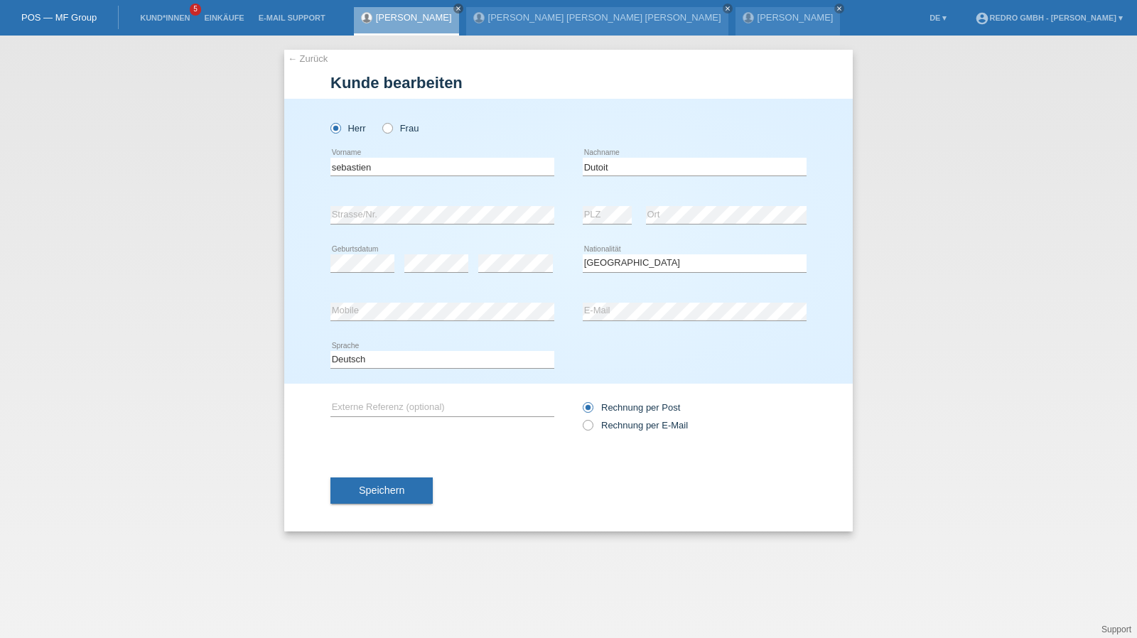
select select "CH"
click at [416, 168] on input "sebastien" at bounding box center [443, 167] width 224 height 18
type input "[PERSON_NAME]"
click at [645, 162] on input "Dutoit" at bounding box center [695, 167] width 224 height 18
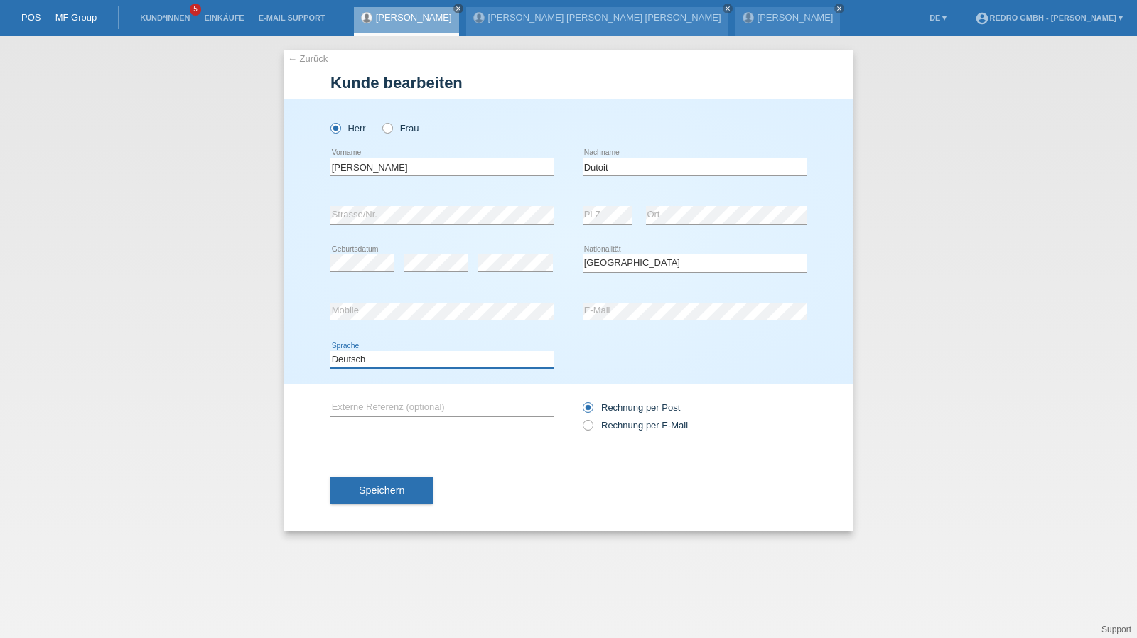
drag, startPoint x: 370, startPoint y: 358, endPoint x: 368, endPoint y: 367, distance: 9.3
click at [370, 358] on select "Deutsch Français Italiano English" at bounding box center [443, 359] width 224 height 17
select select "fr"
click at [331, 351] on select "Deutsch Français Italiano English" at bounding box center [443, 359] width 224 height 17
click at [352, 474] on div "Speichern" at bounding box center [569, 490] width 476 height 82
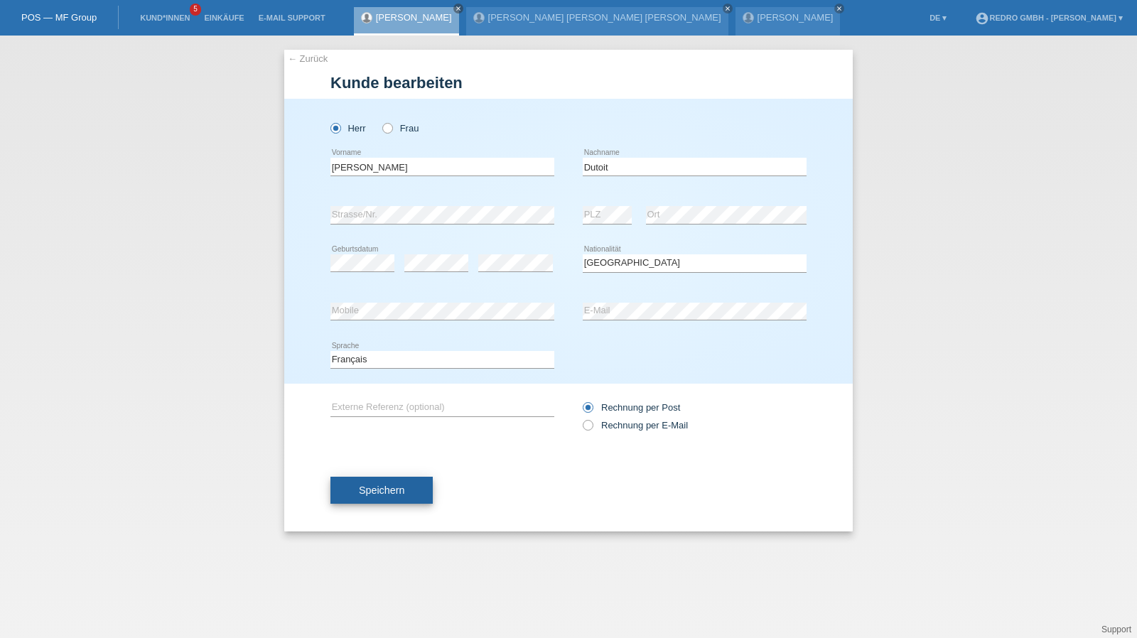
click at [350, 481] on button "Speichern" at bounding box center [382, 490] width 102 height 27
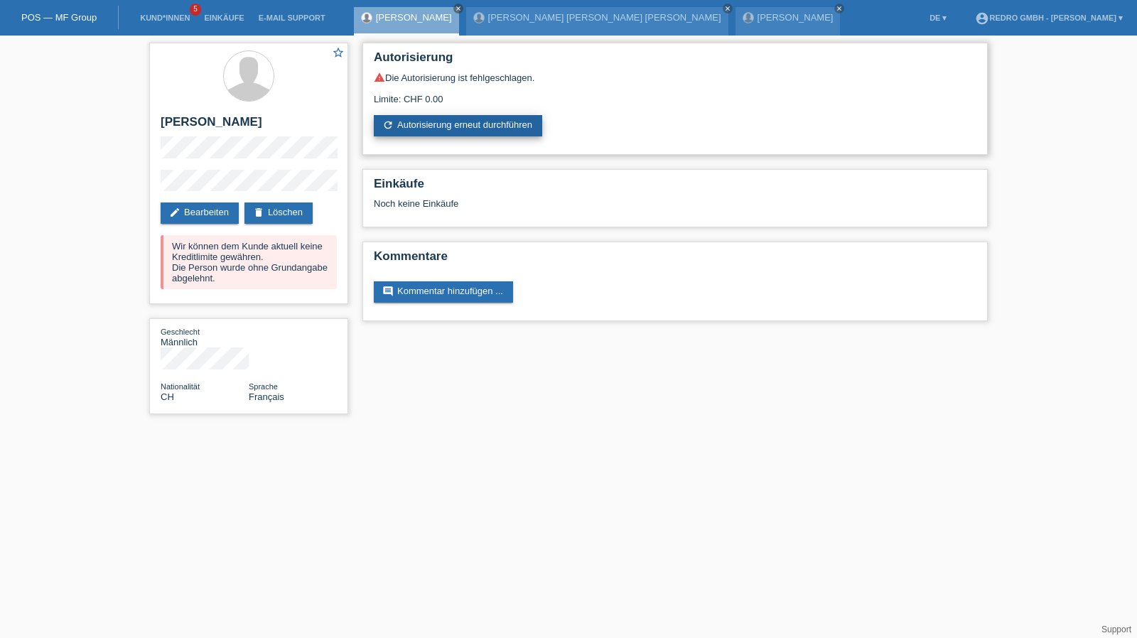
click at [429, 125] on link "refresh Autorisierung erneut durchführen" at bounding box center [458, 125] width 168 height 21
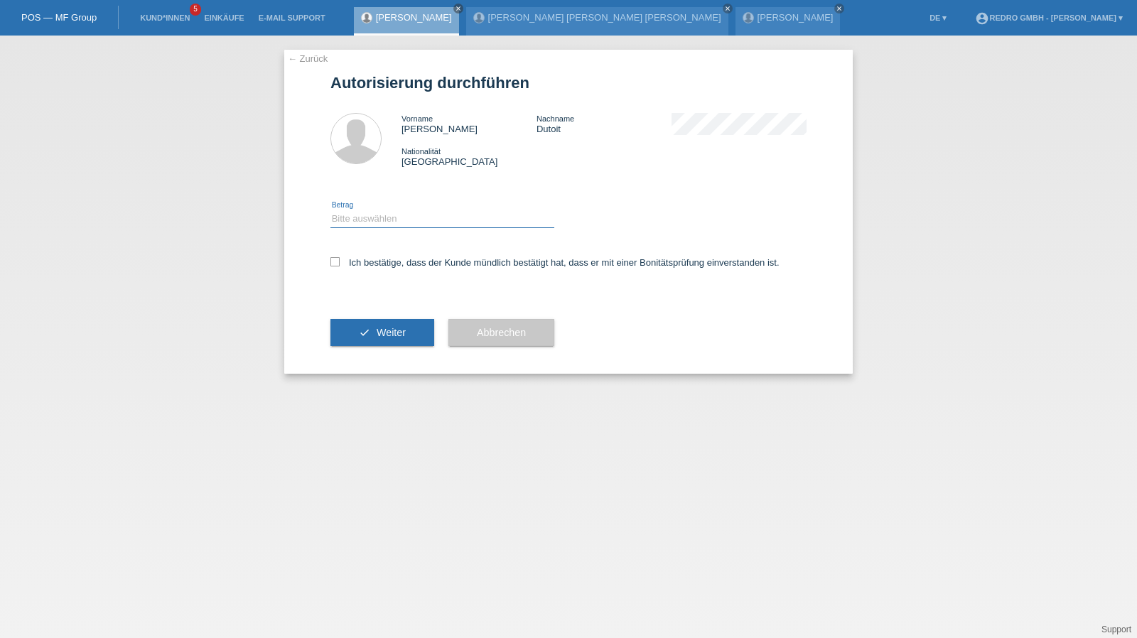
click at [384, 225] on select "Bitte auswählen CHF 1.00 - CHF 499.00 CHF 500.00 - CHF 1'999.00 CHF 2'000.00 - …" at bounding box center [443, 218] width 224 height 17
select select "1"
click at [331, 210] on select "Bitte auswählen CHF 1.00 - CHF 499.00 CHF 500.00 - CHF 1'999.00 CHF 2'000.00 - …" at bounding box center [443, 218] width 224 height 17
drag, startPoint x: 382, startPoint y: 263, endPoint x: 380, endPoint y: 292, distance: 29.2
click at [382, 262] on label "Ich bestätige, dass der Kunde mündlich bestätigt hat, dass er mit einer Bonität…" at bounding box center [555, 262] width 449 height 11
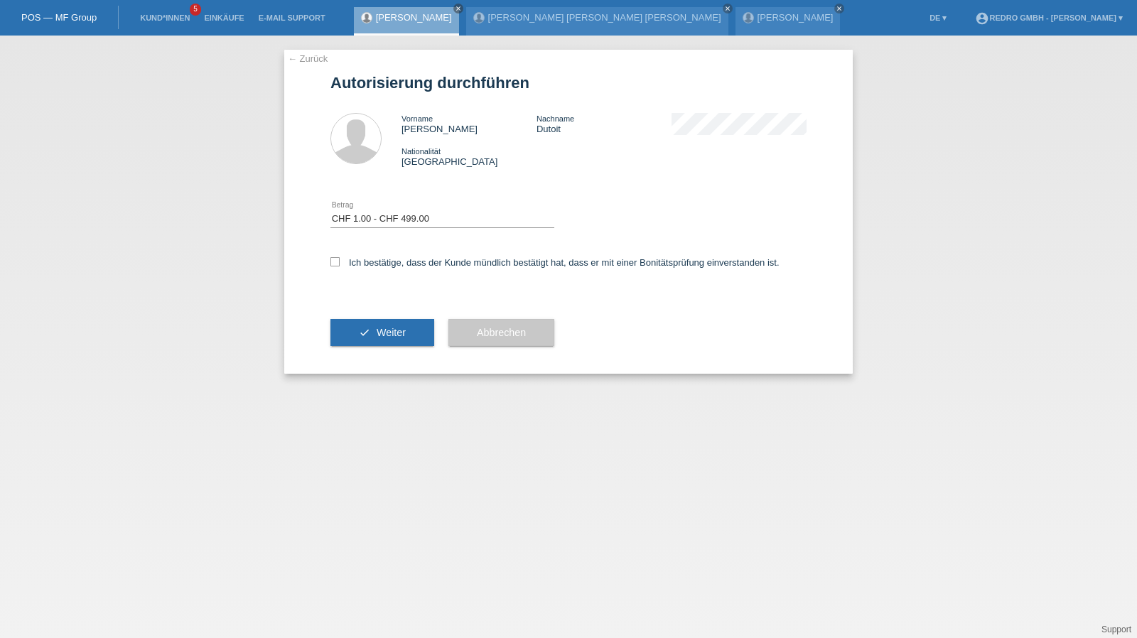
click at [340, 262] on input "Ich bestätige, dass der Kunde mündlich bestätigt hat, dass er mit einer Bonität…" at bounding box center [335, 261] width 9 height 9
checkbox input "true"
click at [364, 329] on button "check Weiter" at bounding box center [383, 332] width 104 height 27
